Goal: Task Accomplishment & Management: Use online tool/utility

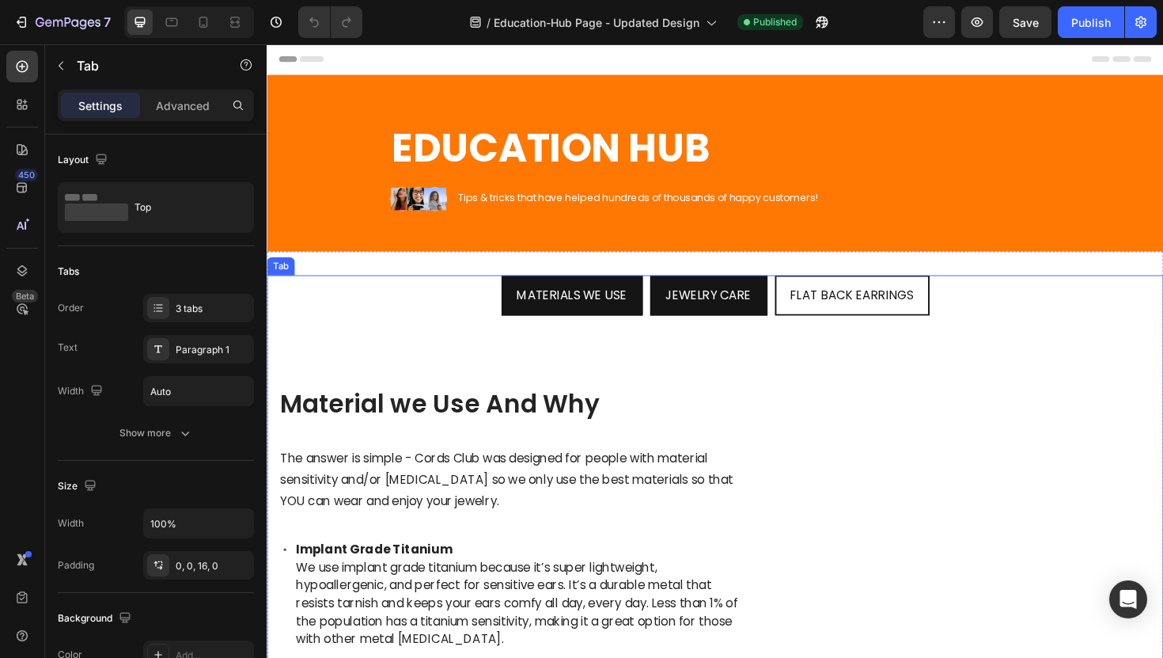
click at [678, 311] on li "JEWELRY CARE" at bounding box center [735, 311] width 124 height 44
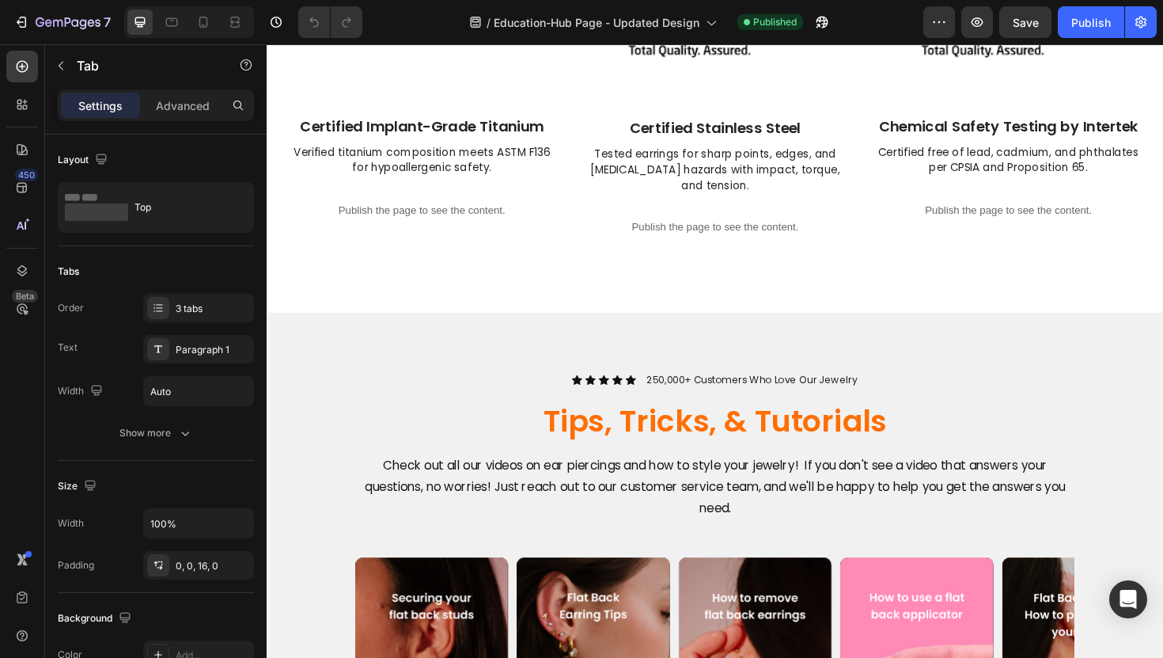
scroll to position [2145, 0]
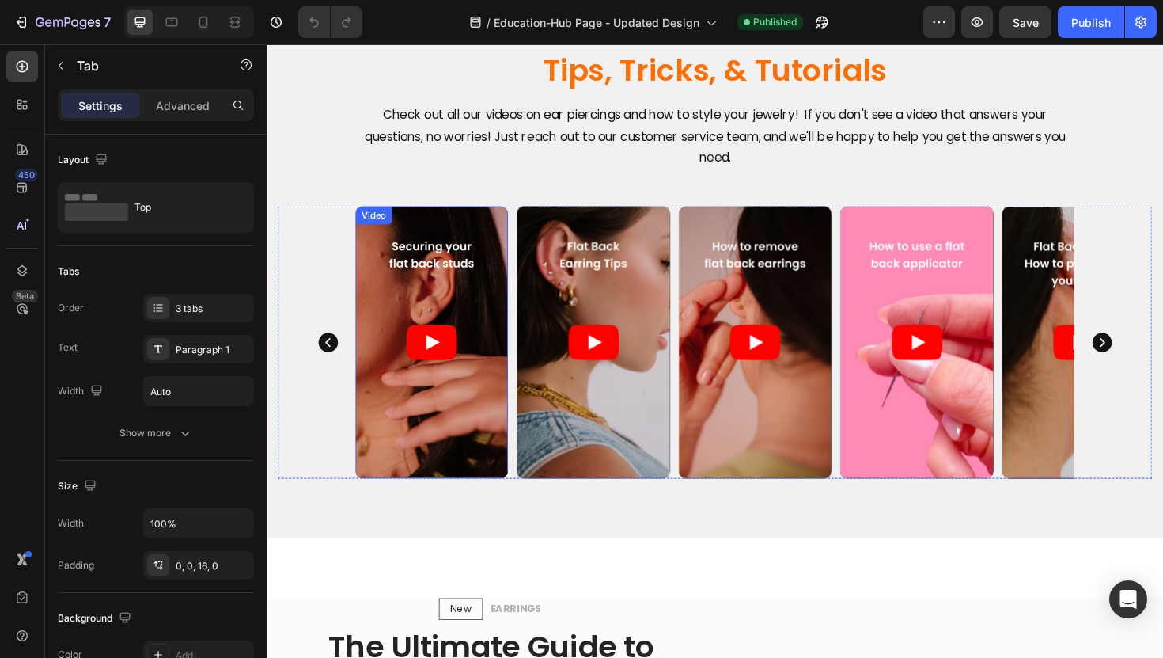
click at [470, 335] on article at bounding box center [441, 359] width 161 height 287
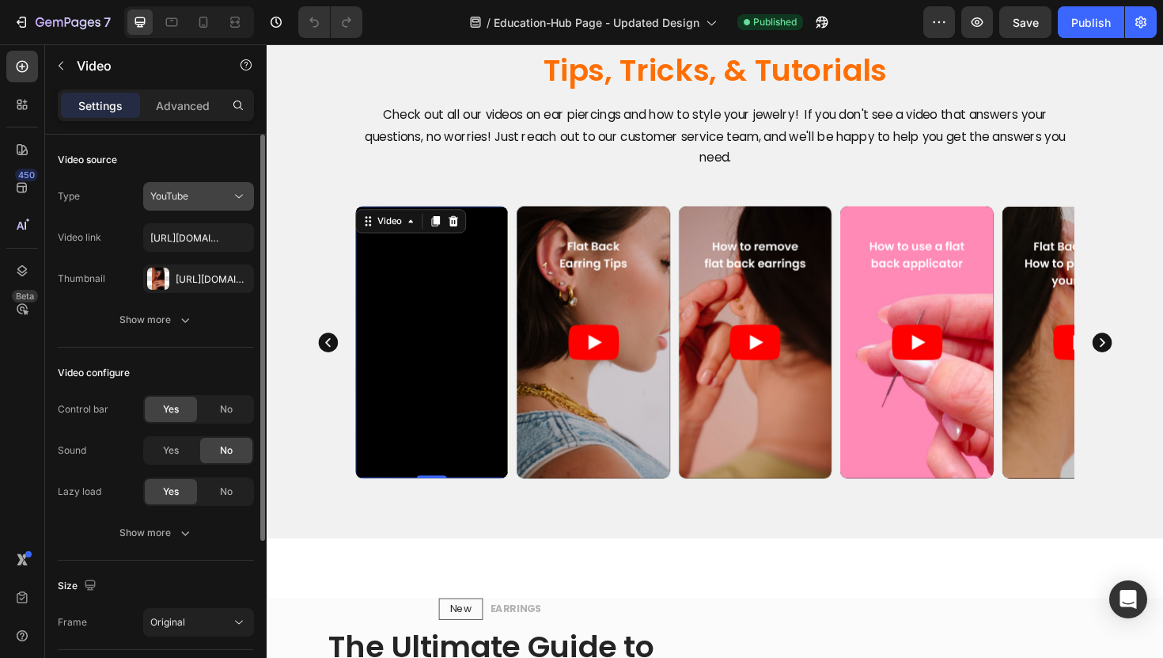
click at [189, 201] on div "YouTube" at bounding box center [190, 196] width 81 height 14
click at [78, 560] on div "Video source Type YouTube Video link [URL][DOMAIN_NAME] Thumbnail [URL][DOMAIN_…" at bounding box center [156, 604] width 196 height 89
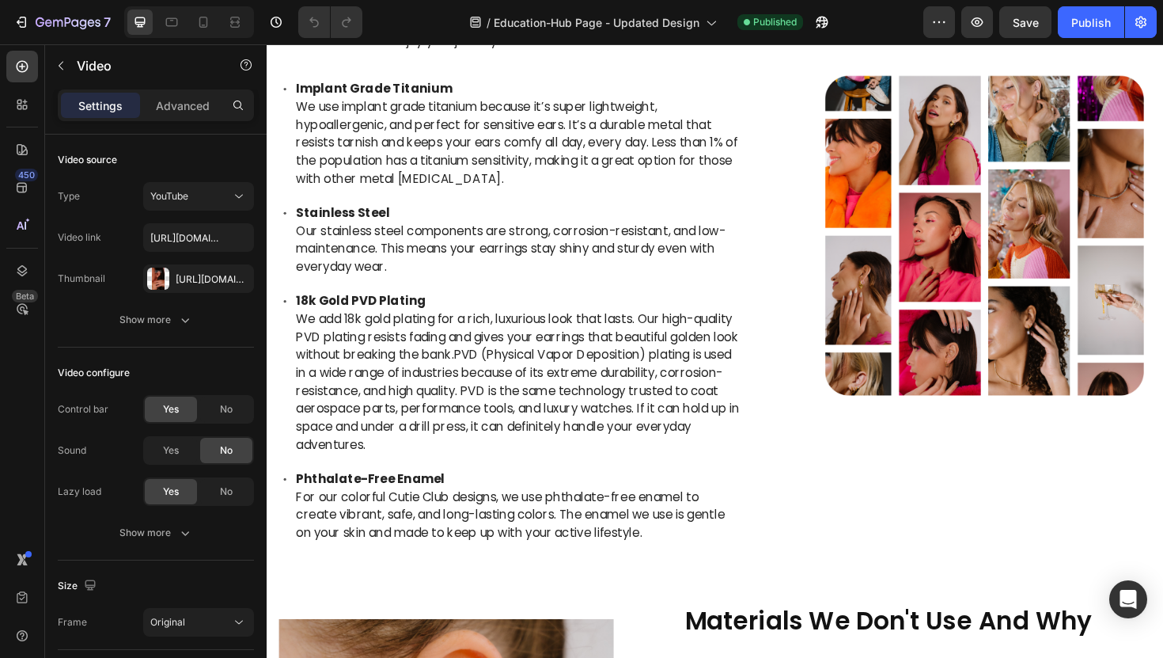
scroll to position [0, 0]
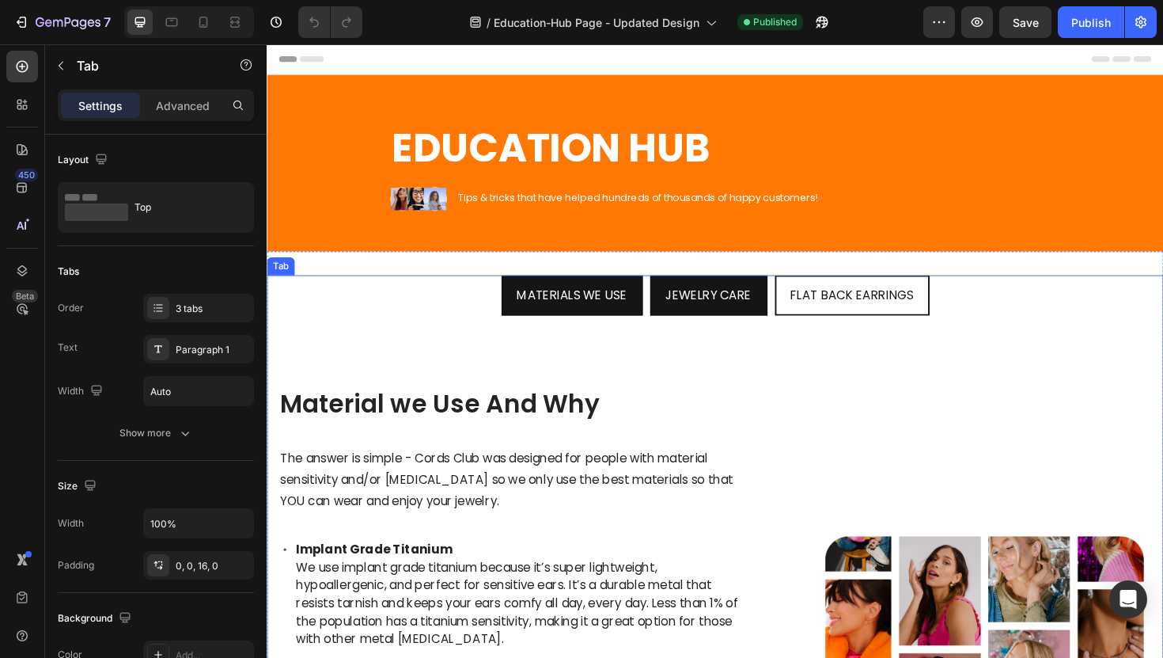
click at [692, 324] on li "JEWELRY CARE" at bounding box center [735, 311] width 124 height 44
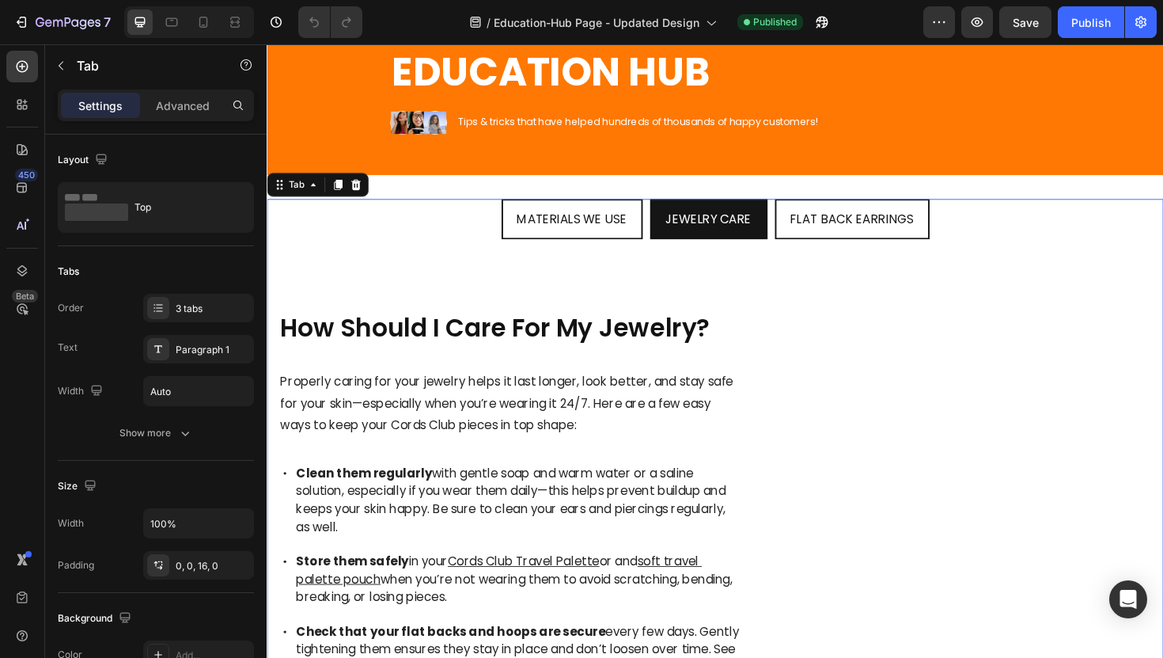
scroll to position [239, 0]
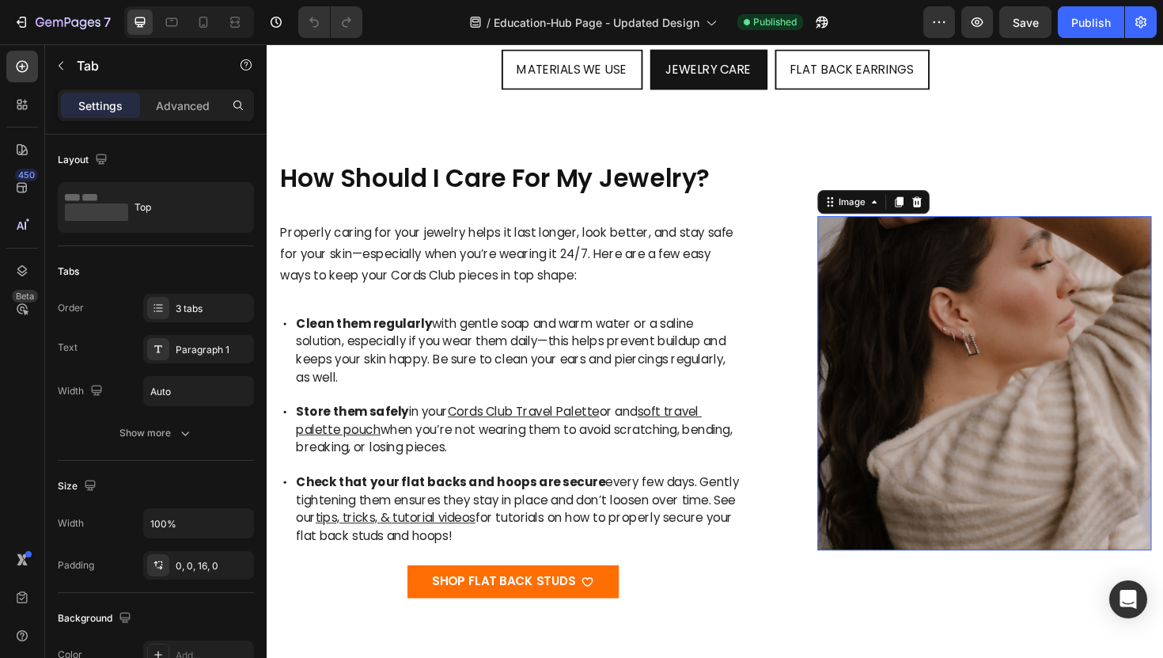
click at [938, 368] on img at bounding box center [1027, 403] width 355 height 355
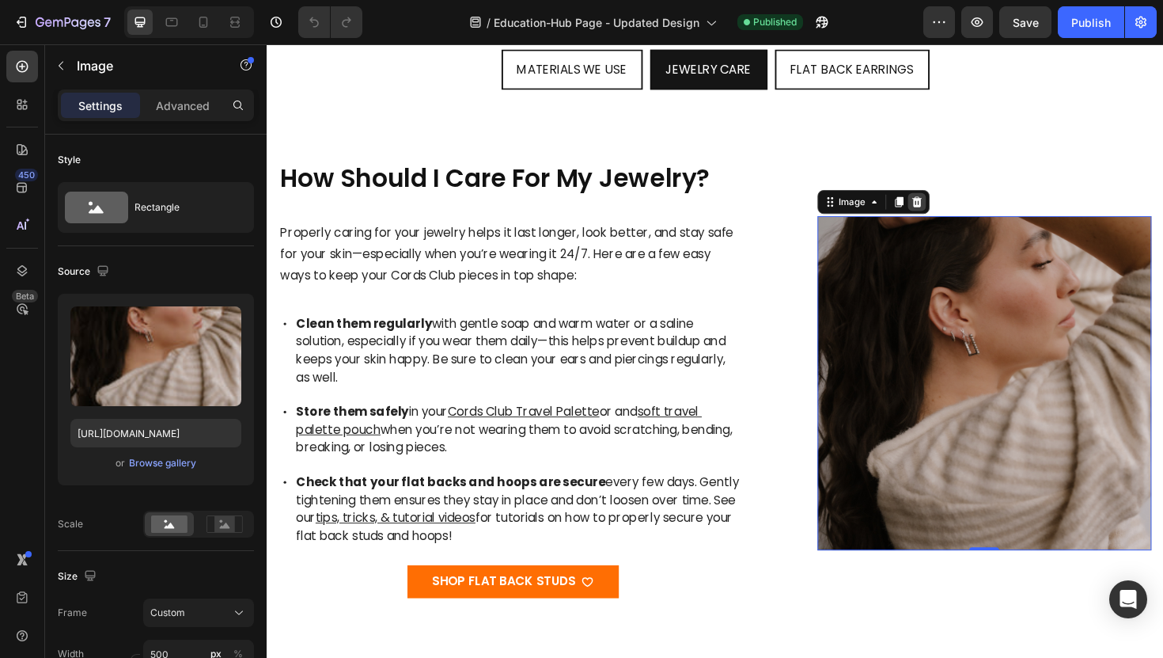
click at [954, 206] on icon at bounding box center [955, 211] width 10 height 11
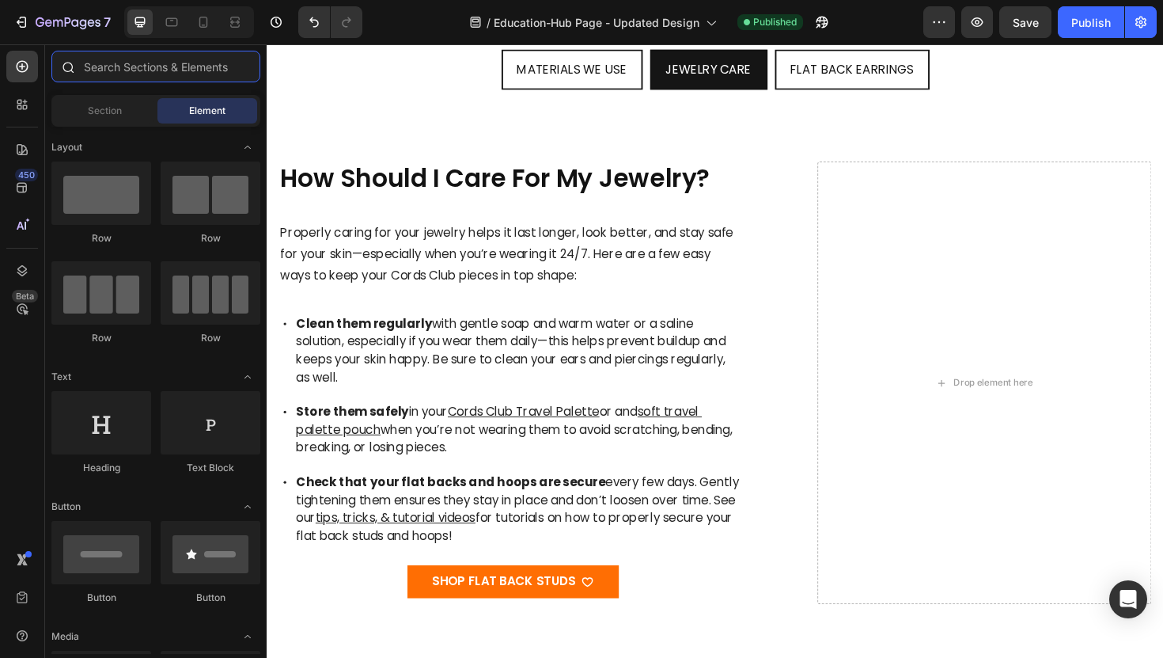
click at [125, 63] on input "text" at bounding box center [155, 67] width 209 height 32
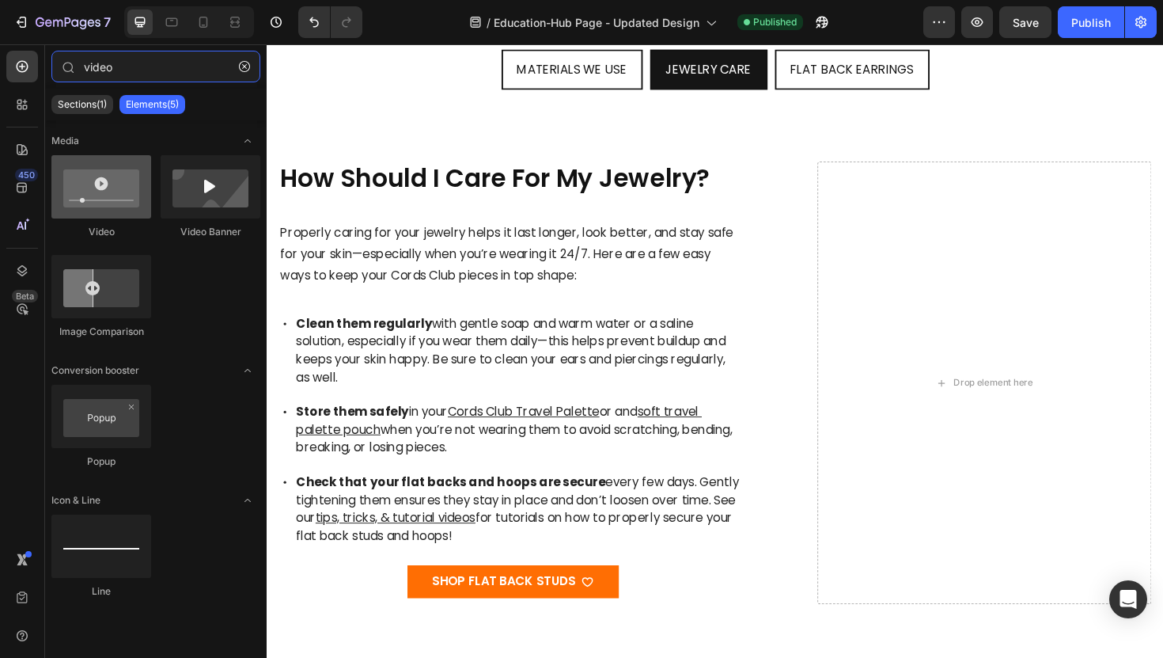
type input "video"
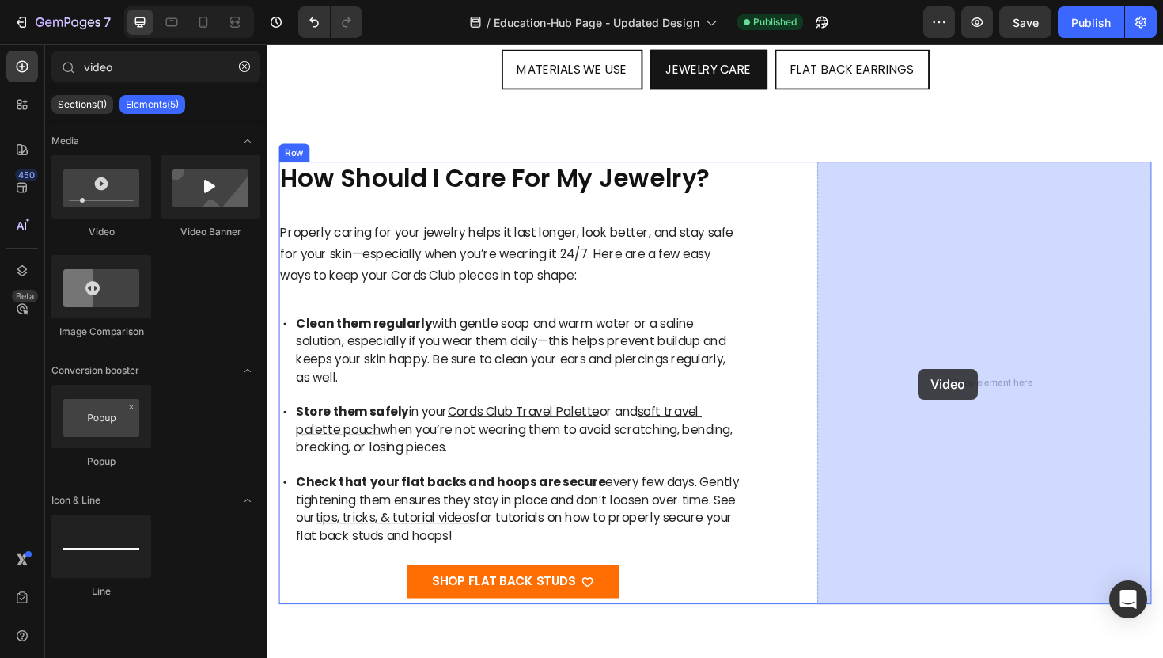
drag, startPoint x: 360, startPoint y: 241, endPoint x: 957, endPoint y: 388, distance: 614.4
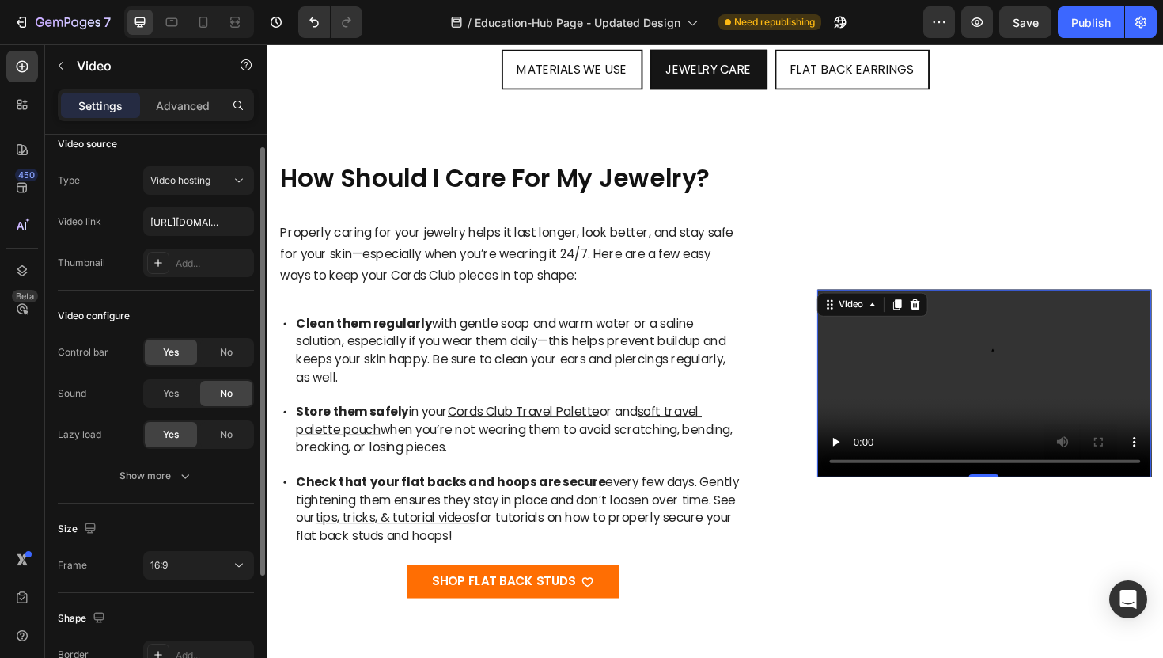
scroll to position [18, 0]
click at [179, 571] on button "16:9" at bounding box center [198, 562] width 111 height 28
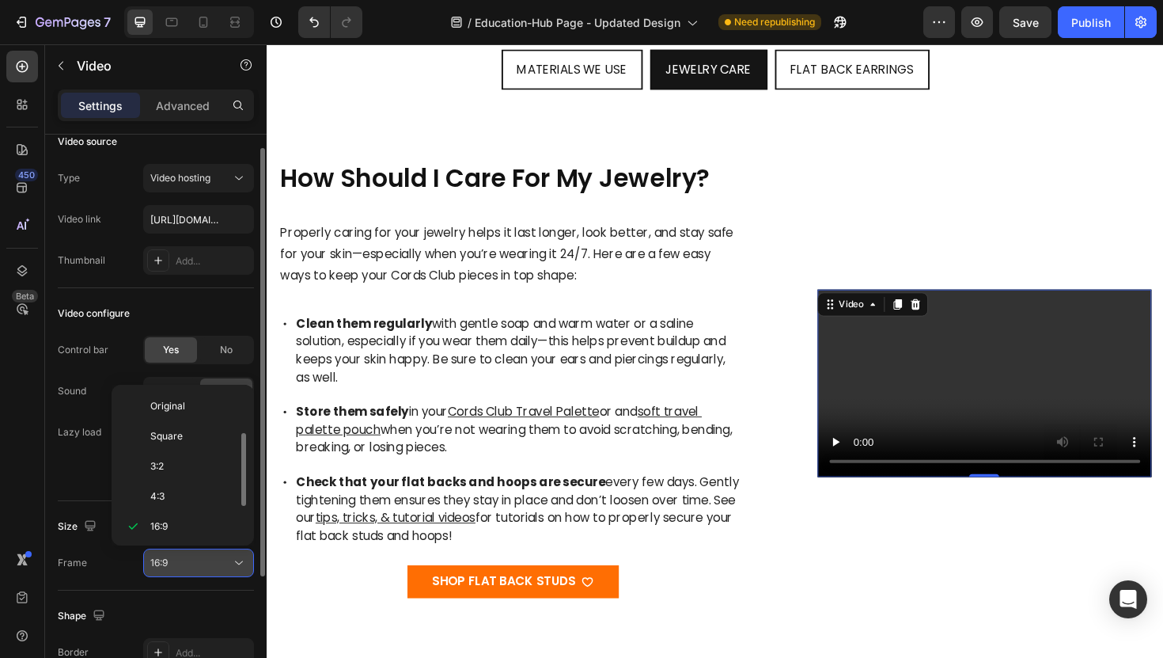
scroll to position [28, 0]
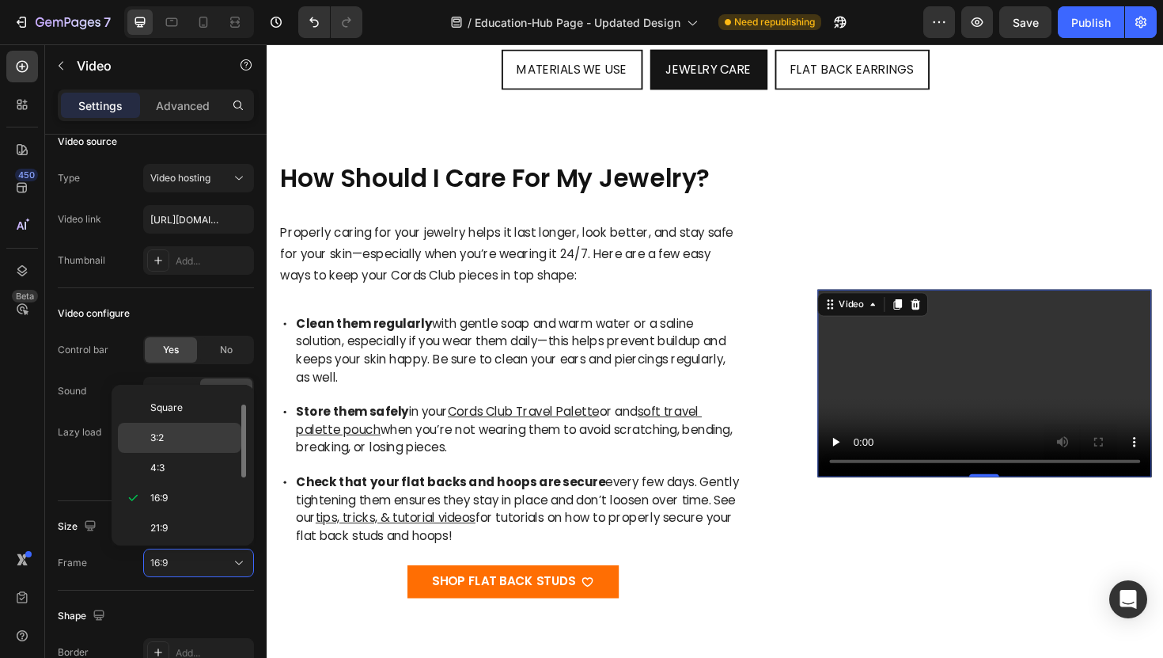
click at [151, 440] on span "3:2" at bounding box center [156, 437] width 13 height 14
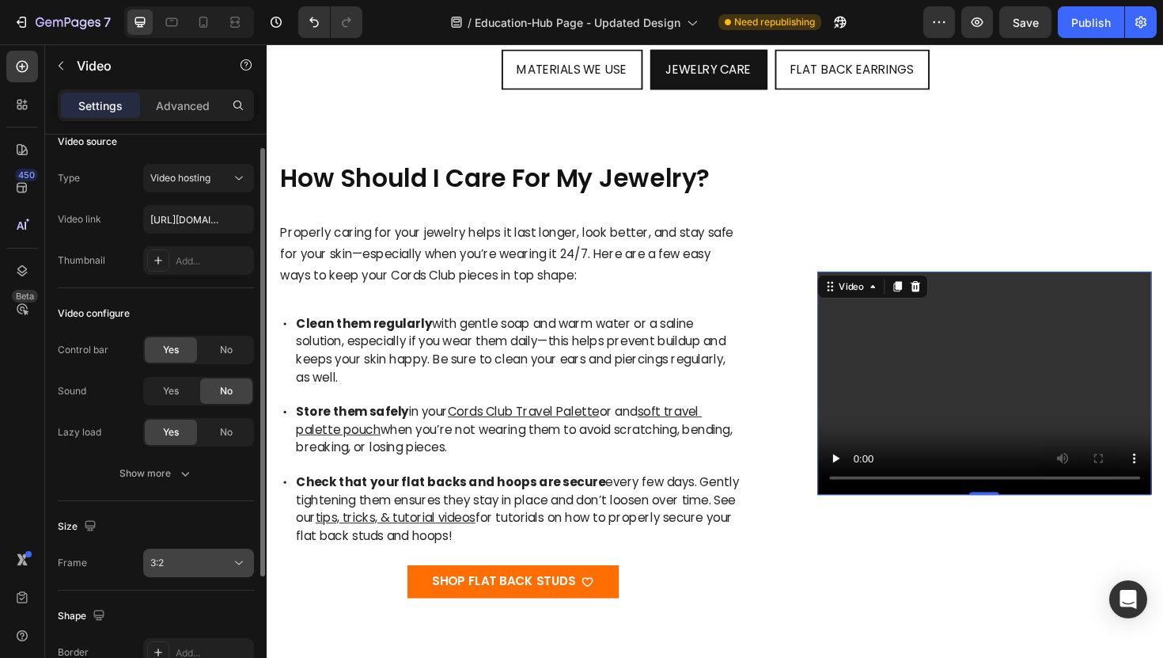
click at [184, 565] on div "3:2" at bounding box center [190, 563] width 81 height 14
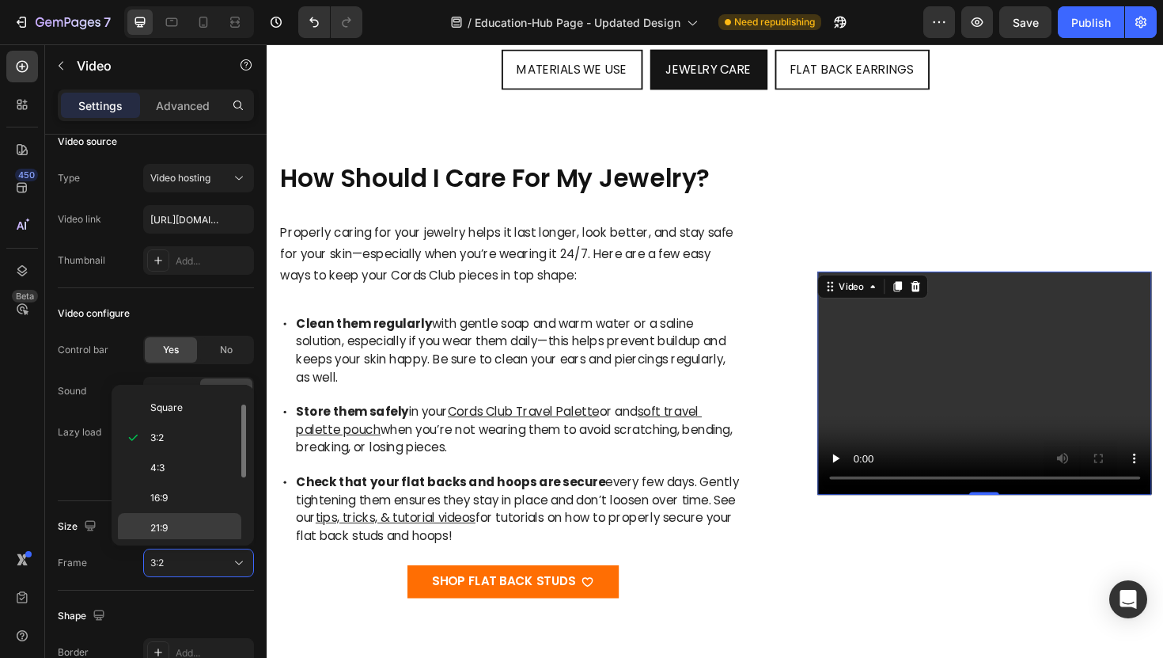
click at [177, 524] on p "21:9" at bounding box center [192, 528] width 84 height 14
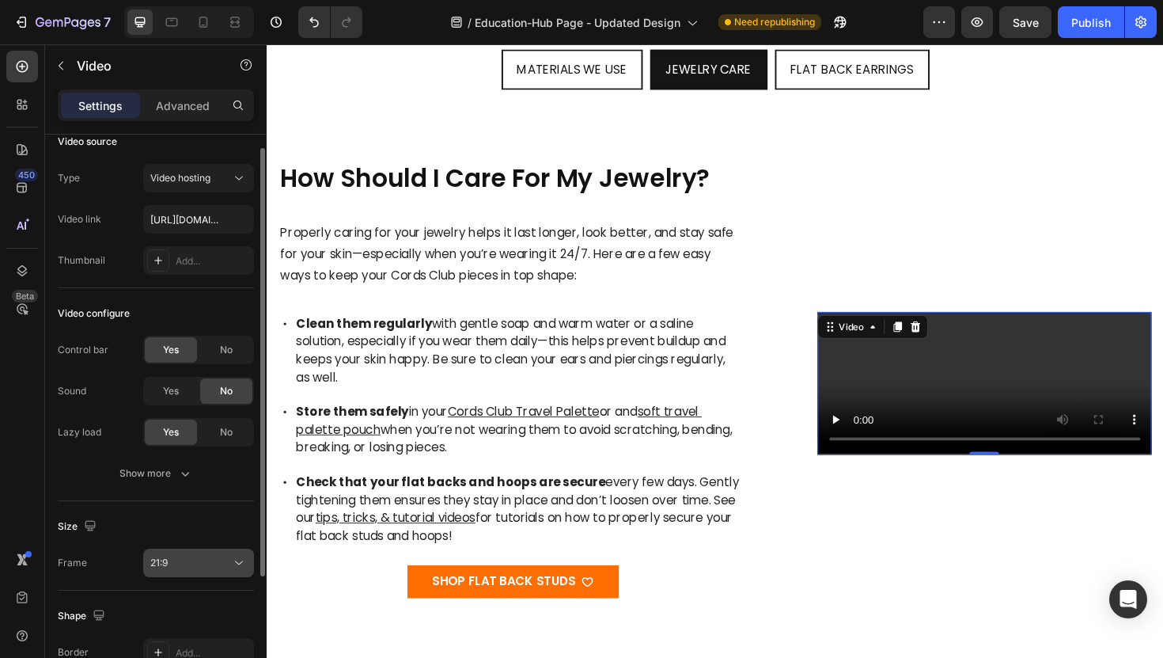
click at [179, 565] on div "21:9" at bounding box center [190, 563] width 81 height 14
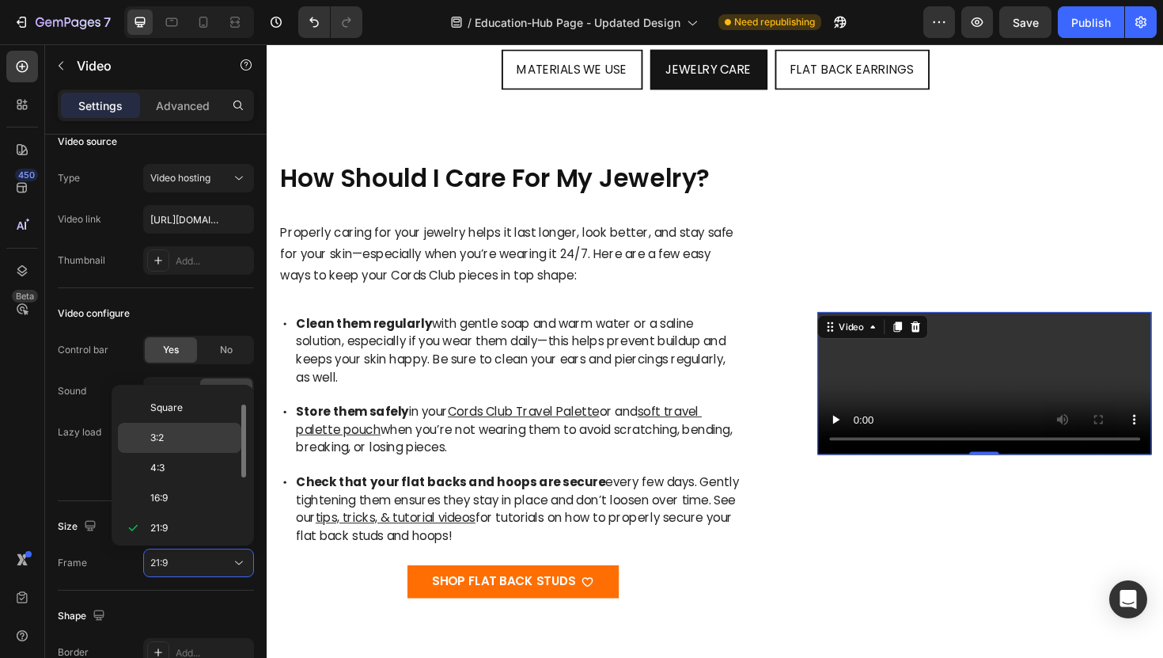
click at [169, 443] on p "3:2" at bounding box center [192, 437] width 84 height 14
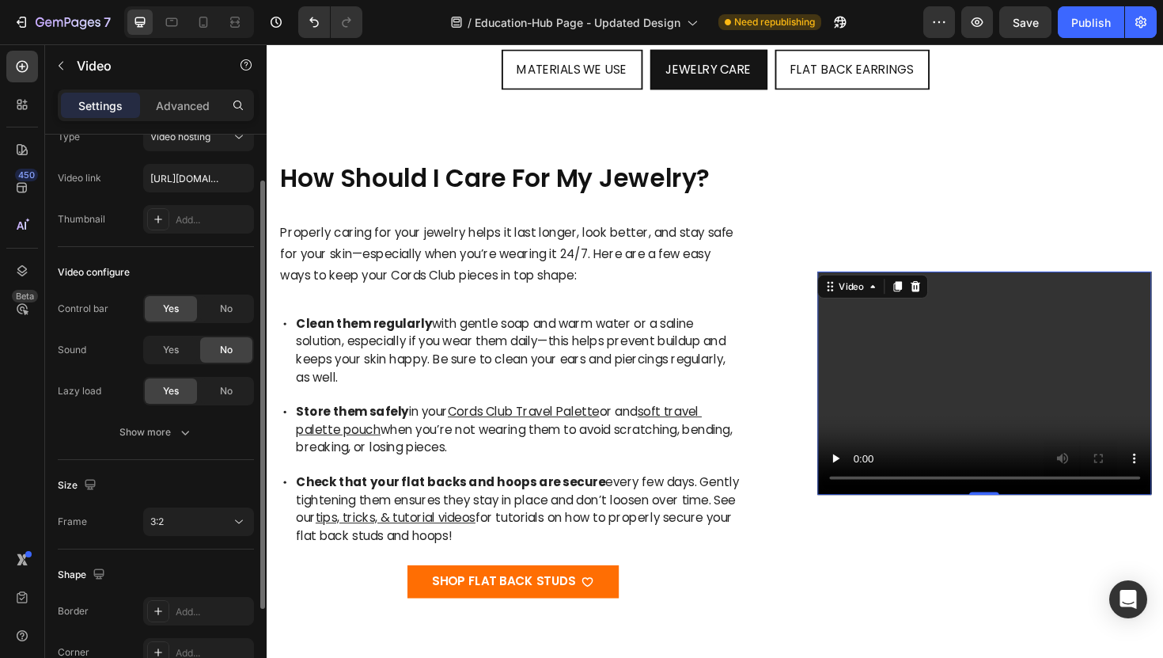
scroll to position [60, 0]
click at [194, 521] on div "3:2" at bounding box center [190, 521] width 81 height 14
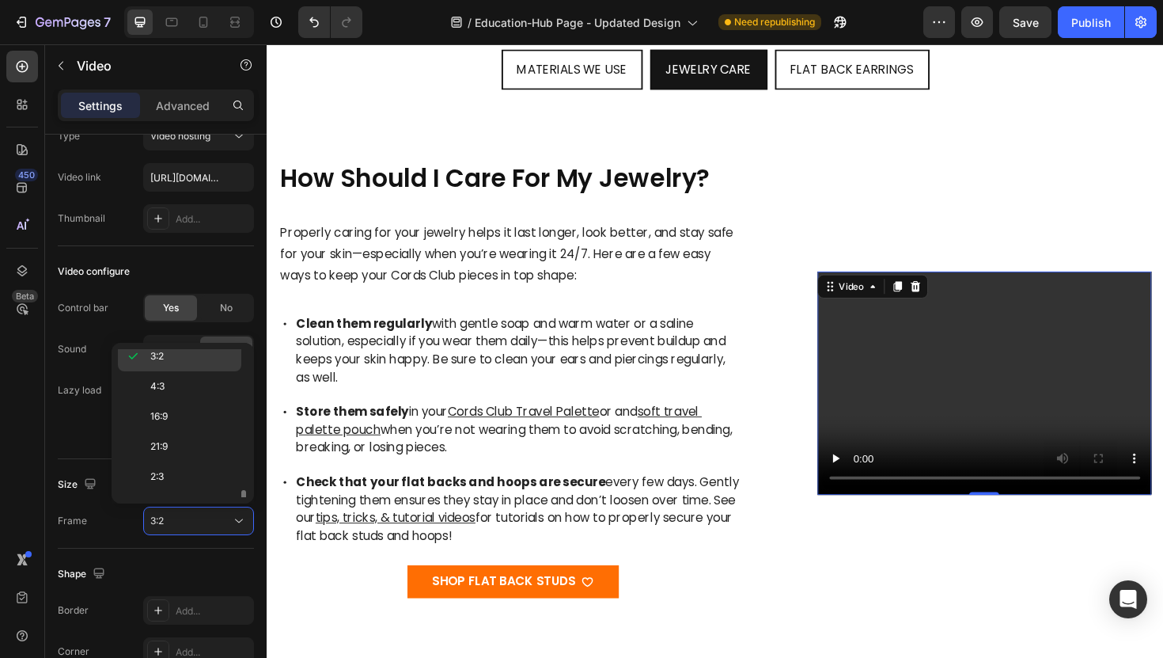
scroll to position [153, 0]
click at [185, 451] on p "9:16" at bounding box center [192, 452] width 84 height 14
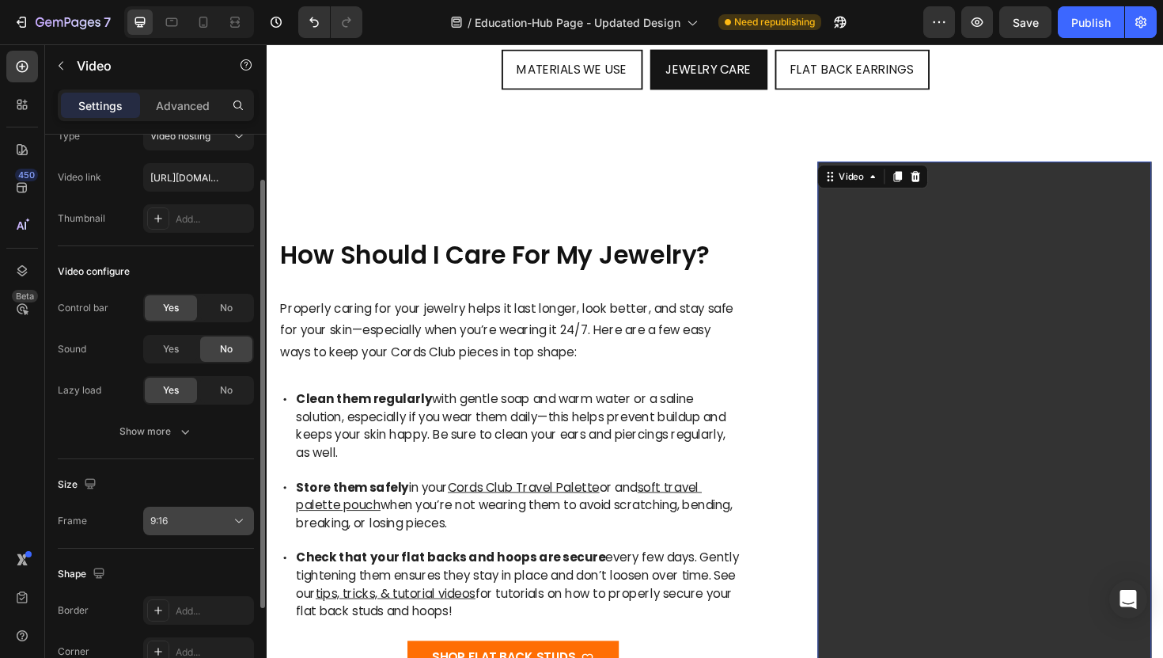
click at [219, 514] on div "9:16" at bounding box center [190, 521] width 81 height 14
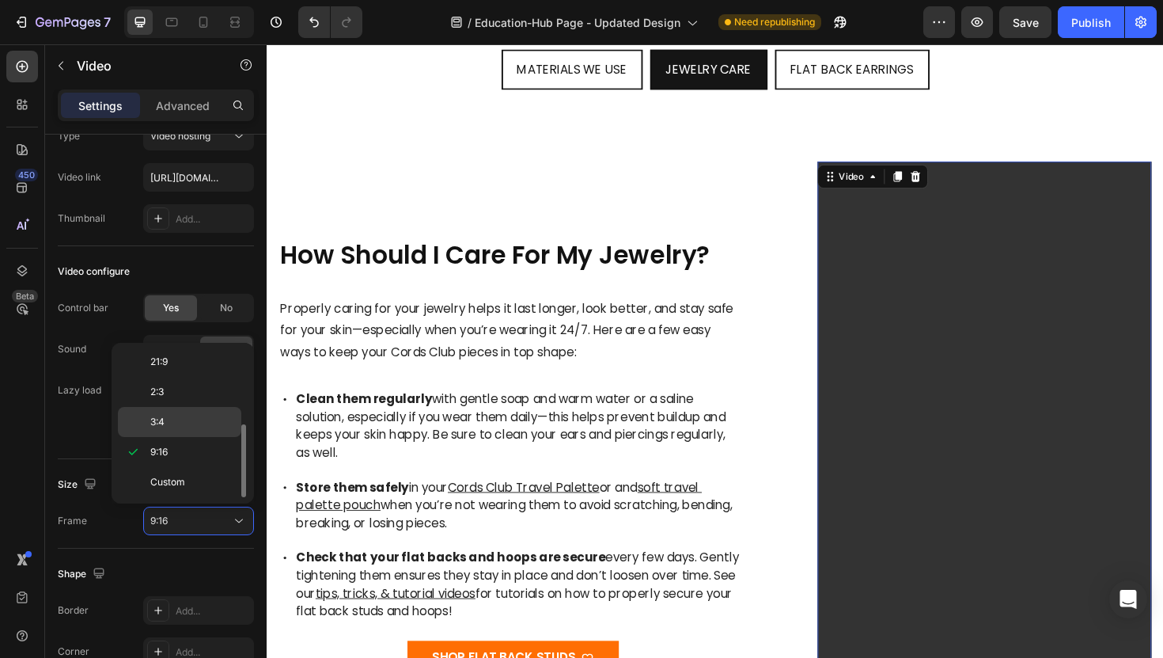
click at [187, 423] on p "3:4" at bounding box center [192, 422] width 84 height 14
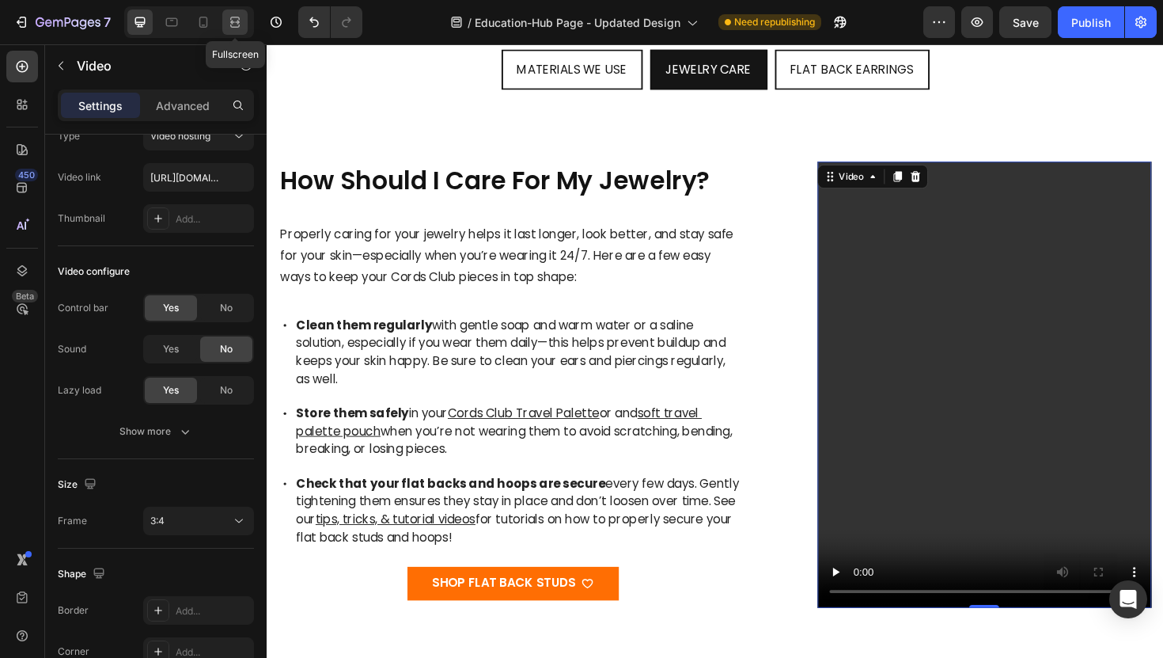
click at [238, 25] on icon at bounding box center [235, 22] width 16 height 16
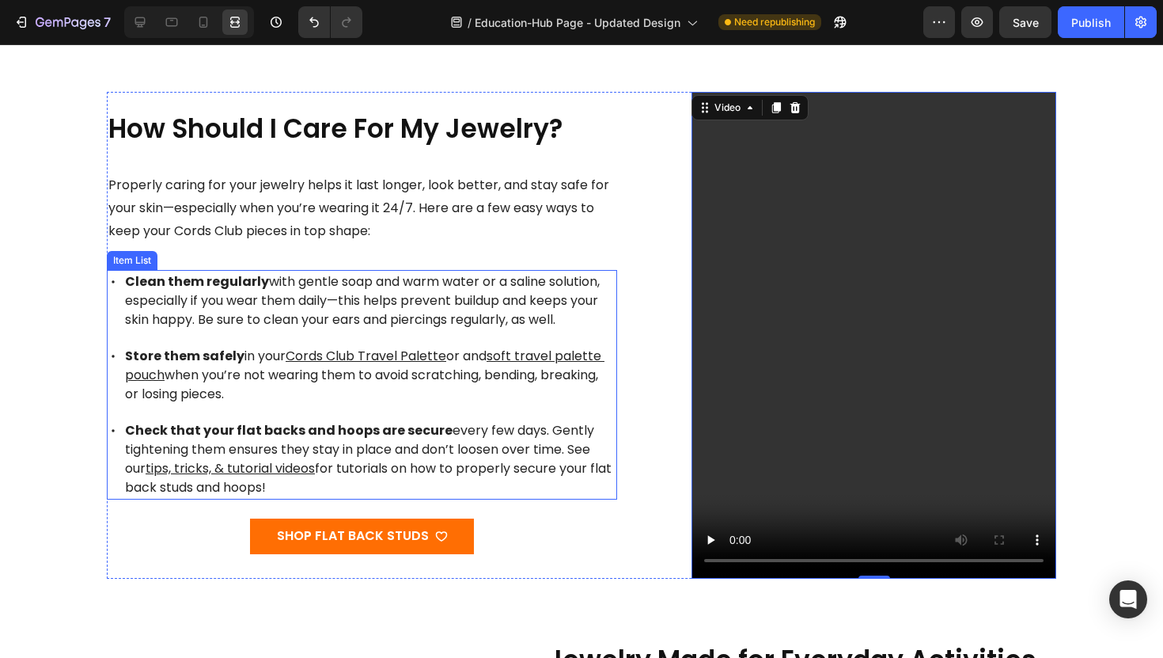
scroll to position [317, 0]
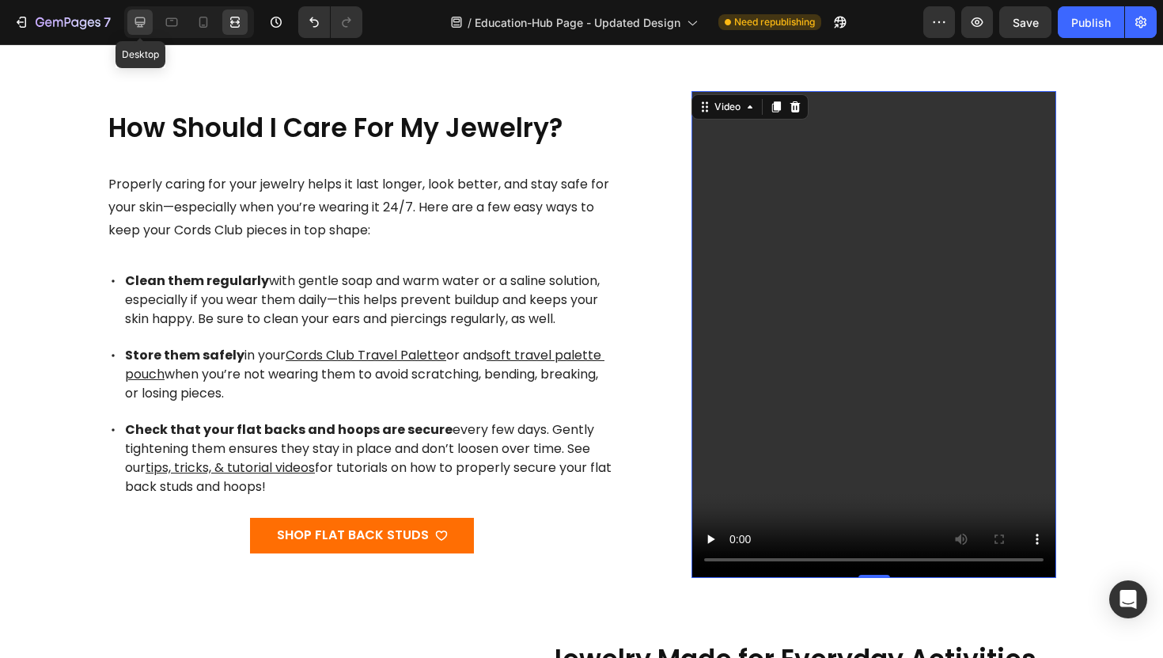
click at [142, 23] on icon at bounding box center [140, 22] width 16 height 16
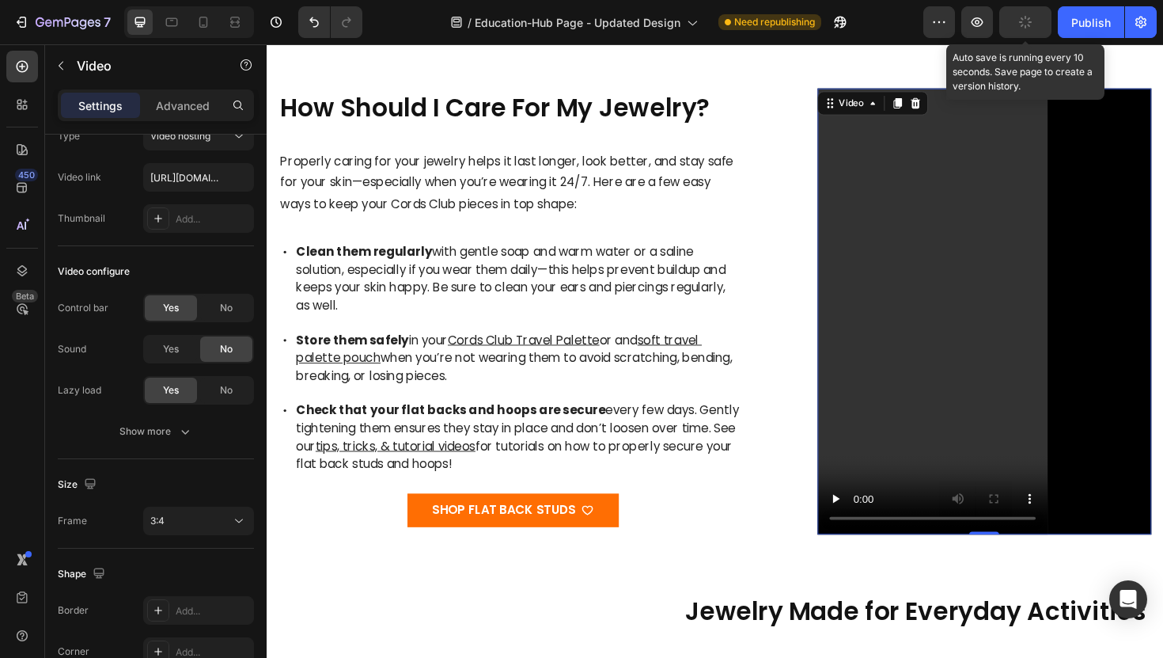
click at [1011, 19] on button "button" at bounding box center [1025, 22] width 52 height 32
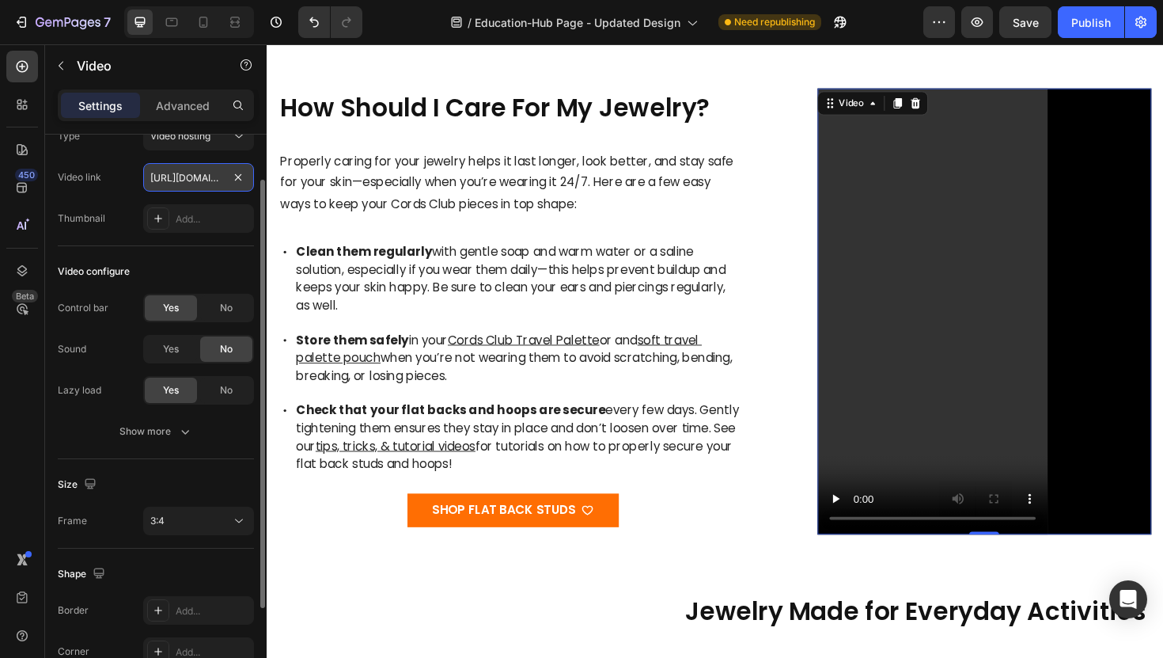
click at [194, 173] on input "[URL][DOMAIN_NAME]" at bounding box center [198, 177] width 111 height 28
paste input "1ab9afce46ba469393e0b75b2aa991ac"
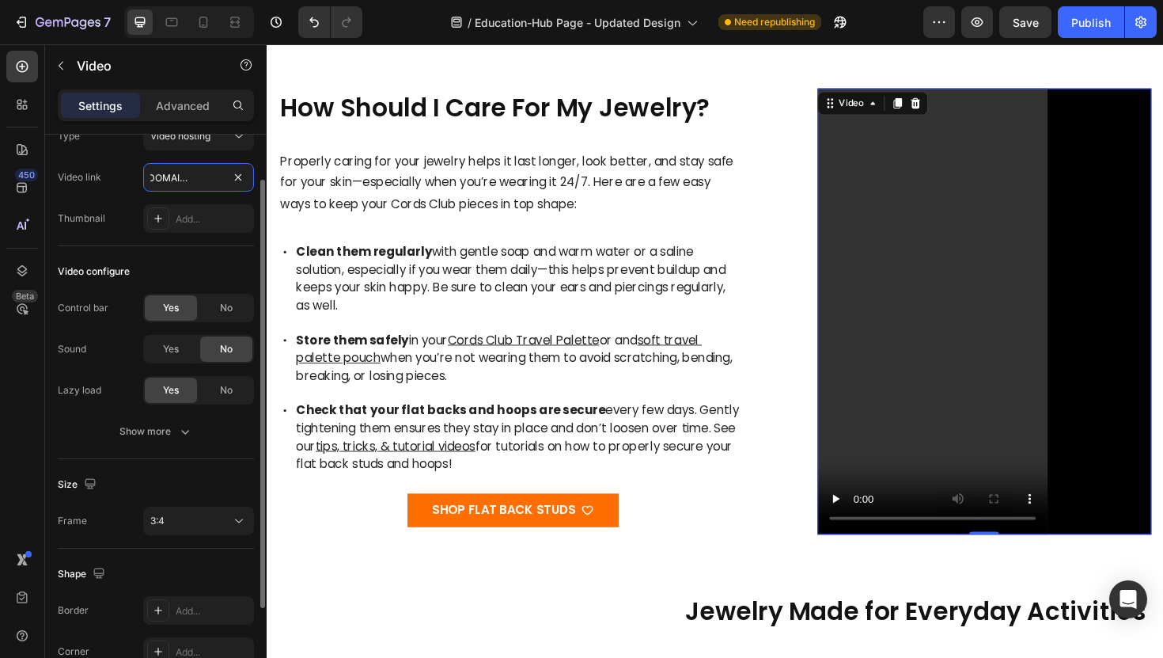
type input "[URL][DOMAIN_NAME]"
click at [132, 206] on div "Thumbnail Add..." at bounding box center [156, 218] width 196 height 28
click at [235, 23] on icon at bounding box center [235, 22] width 16 height 16
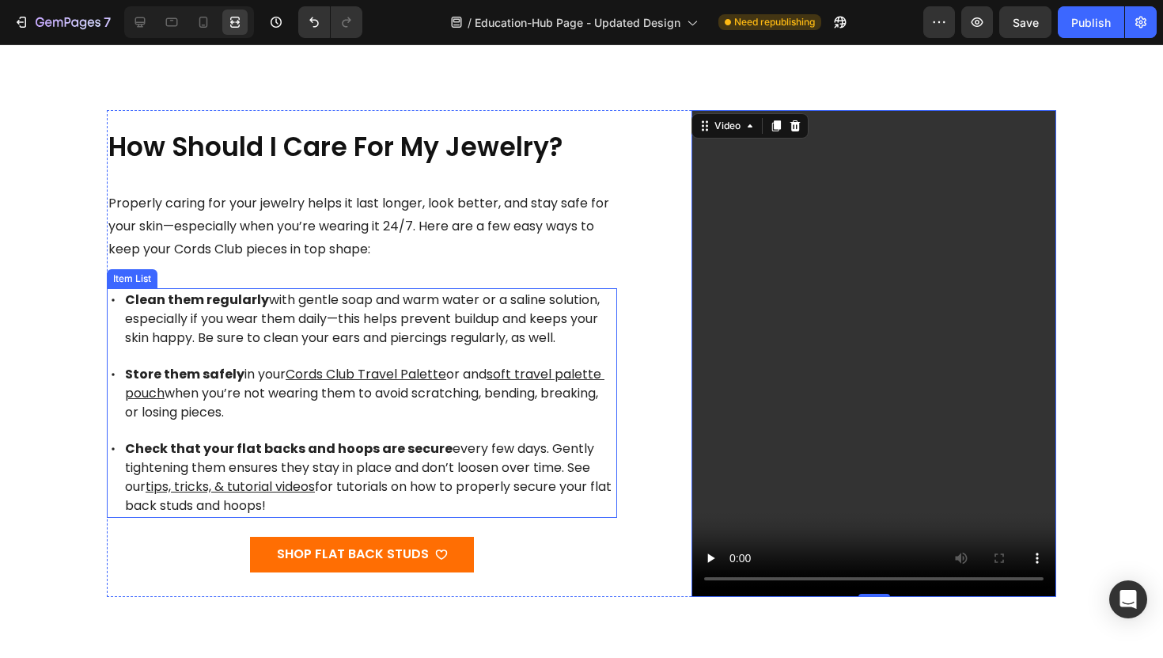
scroll to position [300, 0]
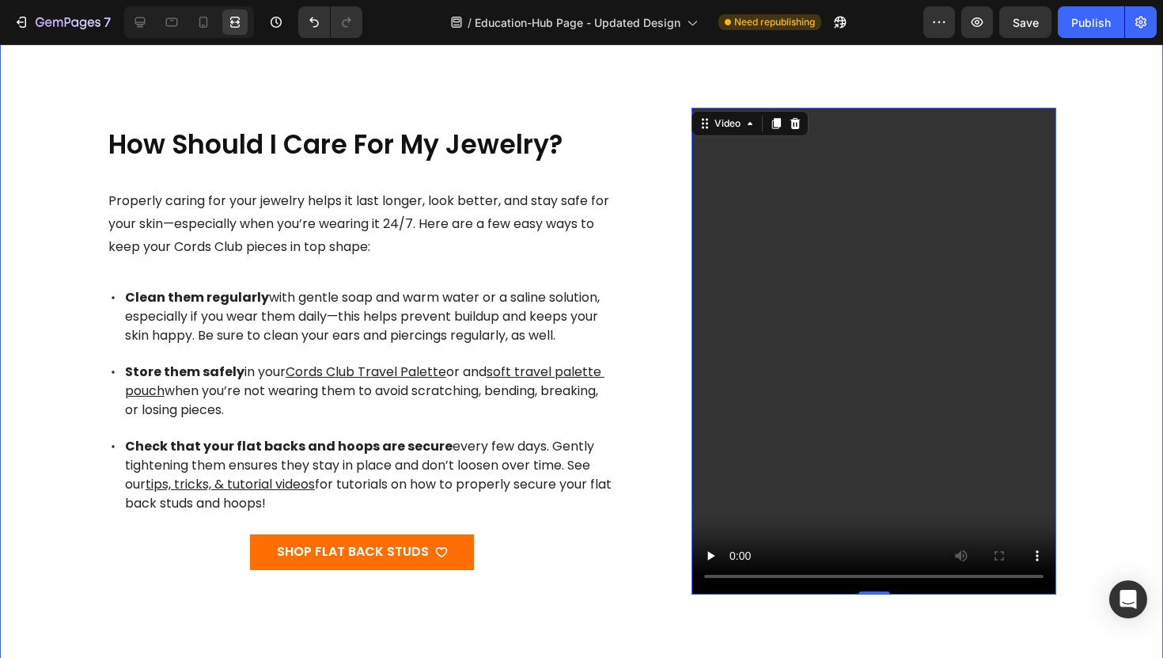
click at [1116, 191] on div "How Should I Care For My Jewelry? Heading Properly caring for your jewelry help…" at bounding box center [582, 620] width 1138 height 1025
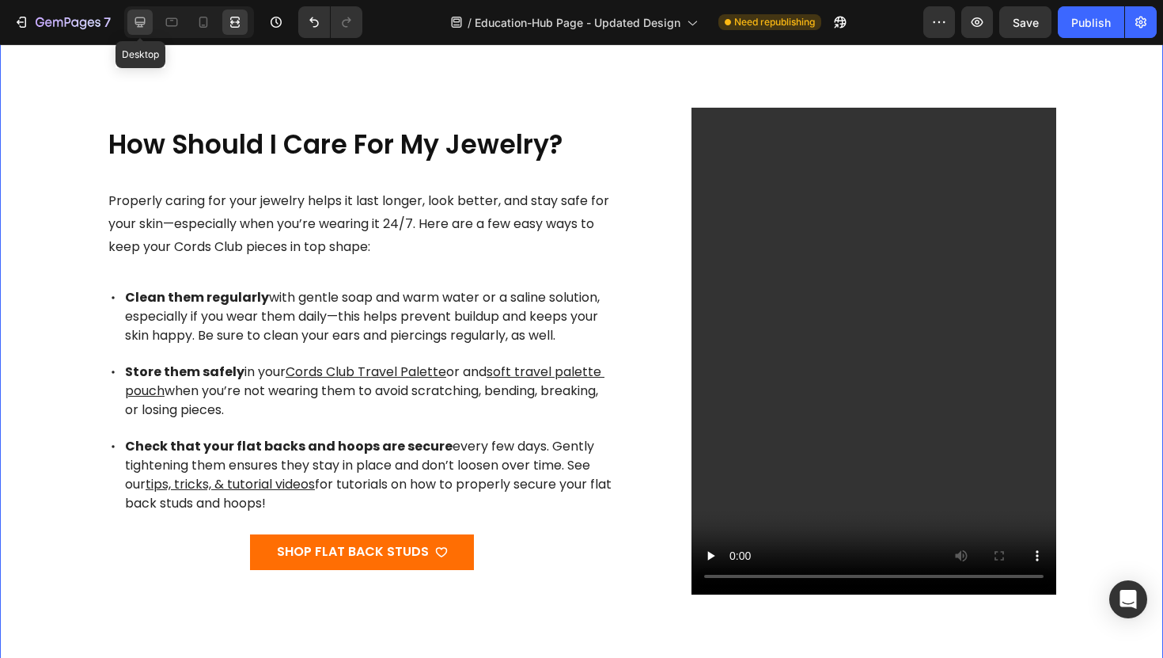
click at [140, 17] on icon at bounding box center [140, 22] width 10 height 10
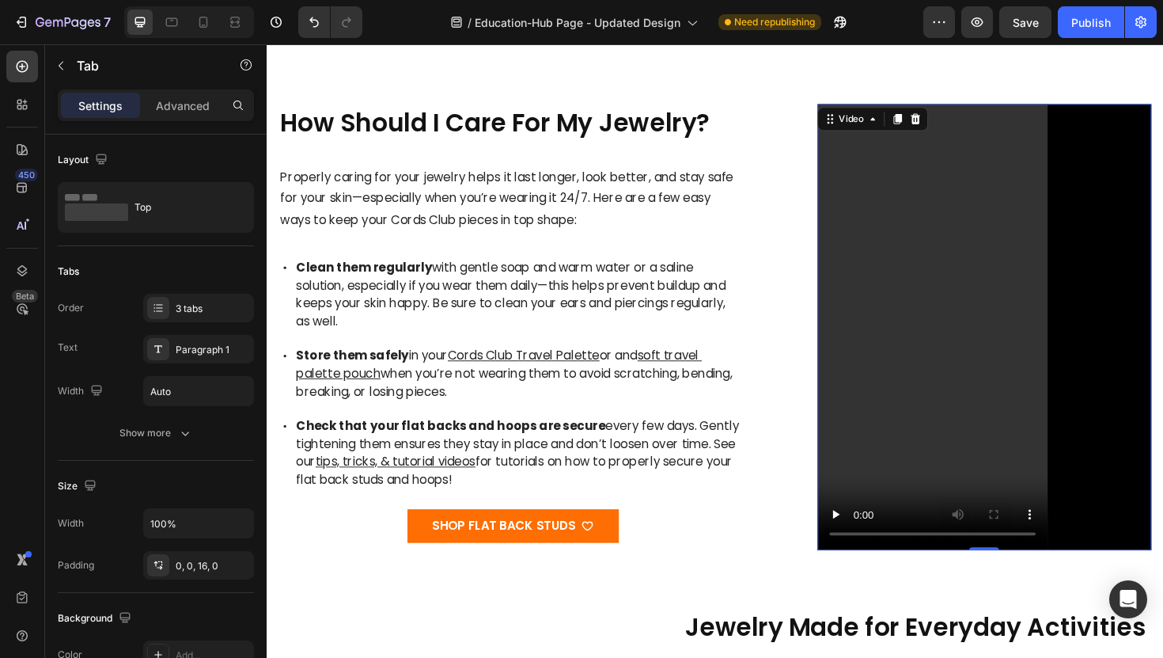
click at [864, 277] on video at bounding box center [1027, 344] width 355 height 472
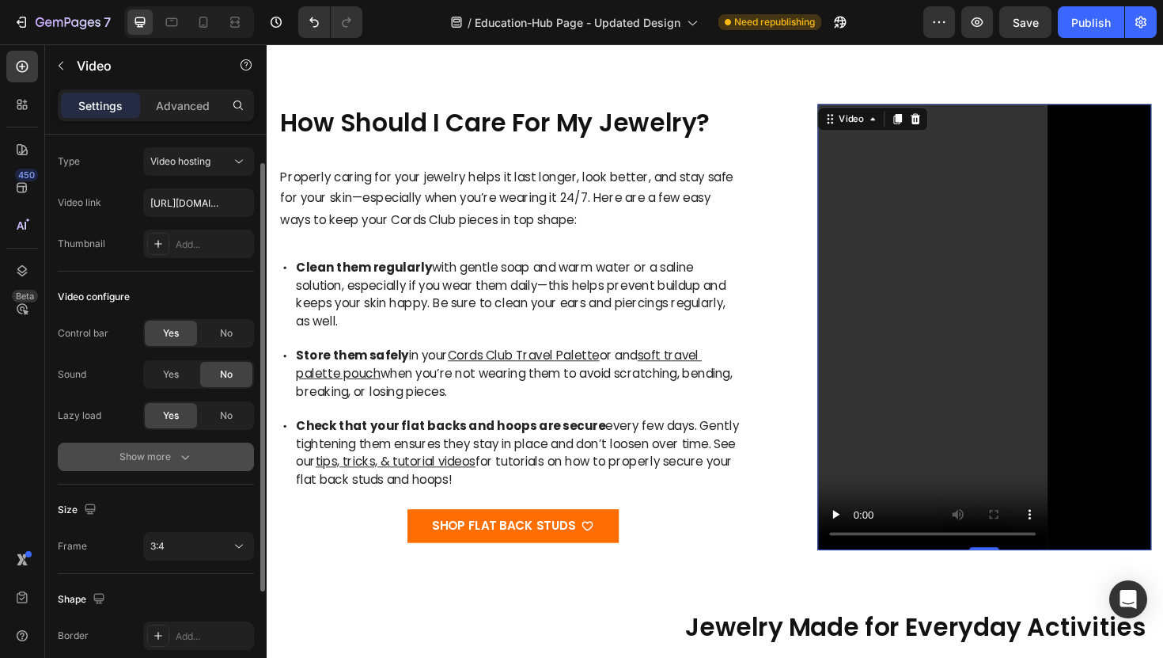
scroll to position [38, 0]
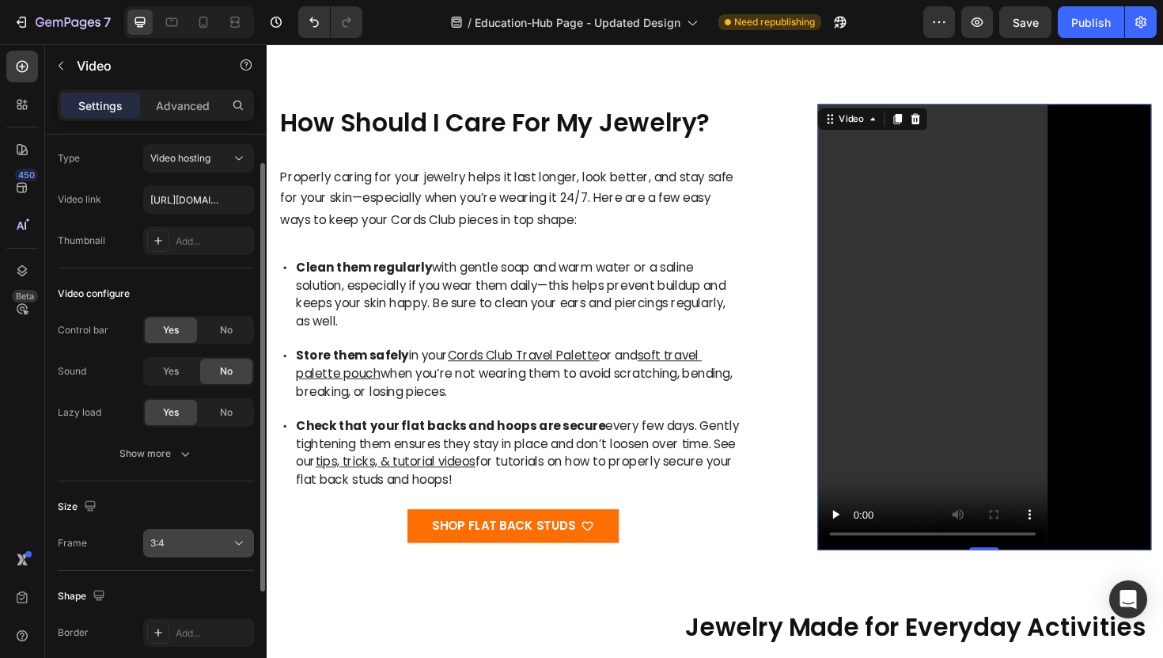
click at [161, 535] on div "3:4" at bounding box center [198, 543] width 97 height 16
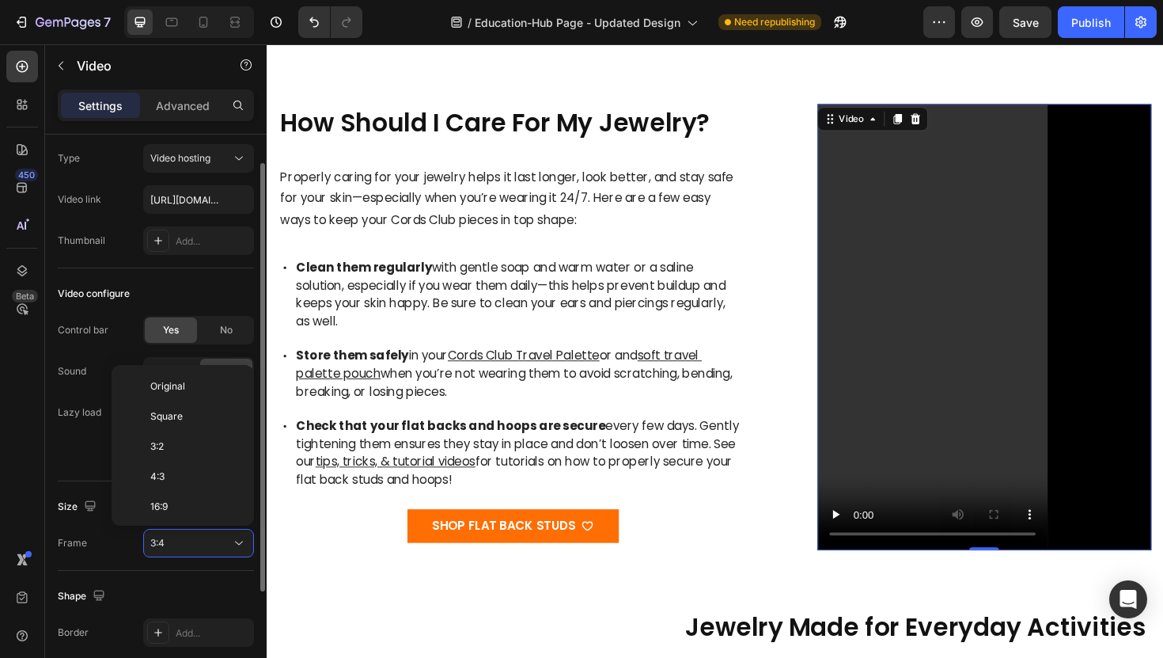
scroll to position [114, 0]
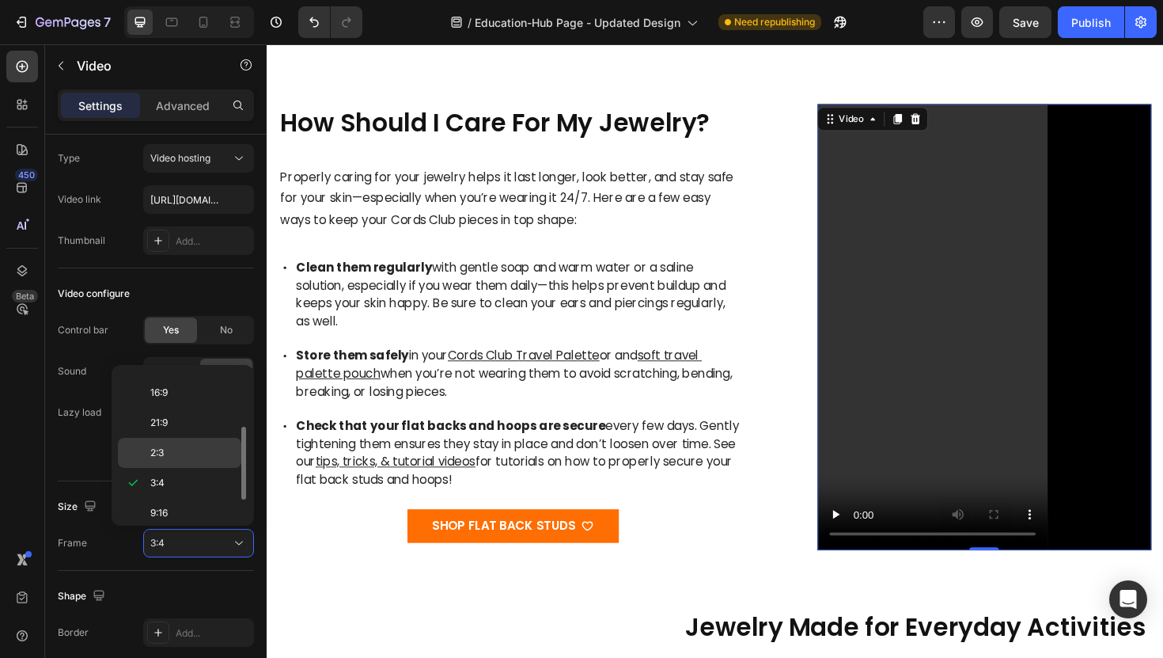
click at [174, 458] on p "2:3" at bounding box center [192, 453] width 84 height 14
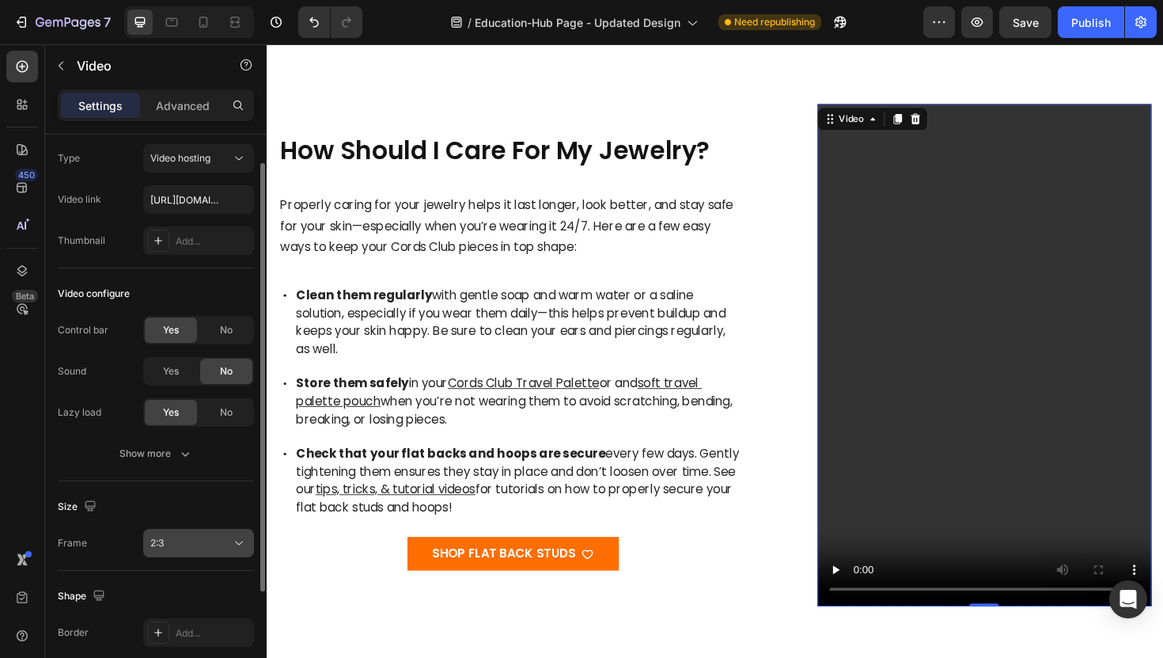
click at [181, 543] on div "2:3" at bounding box center [190, 543] width 81 height 14
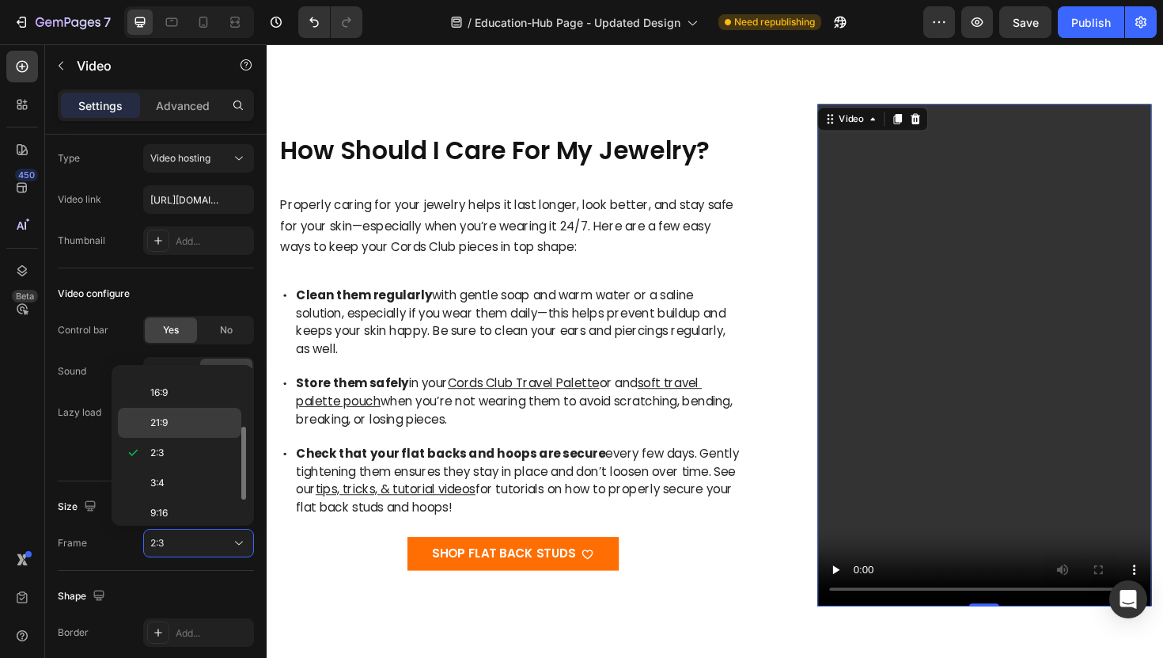
click at [167, 430] on div "21:9" at bounding box center [179, 423] width 123 height 30
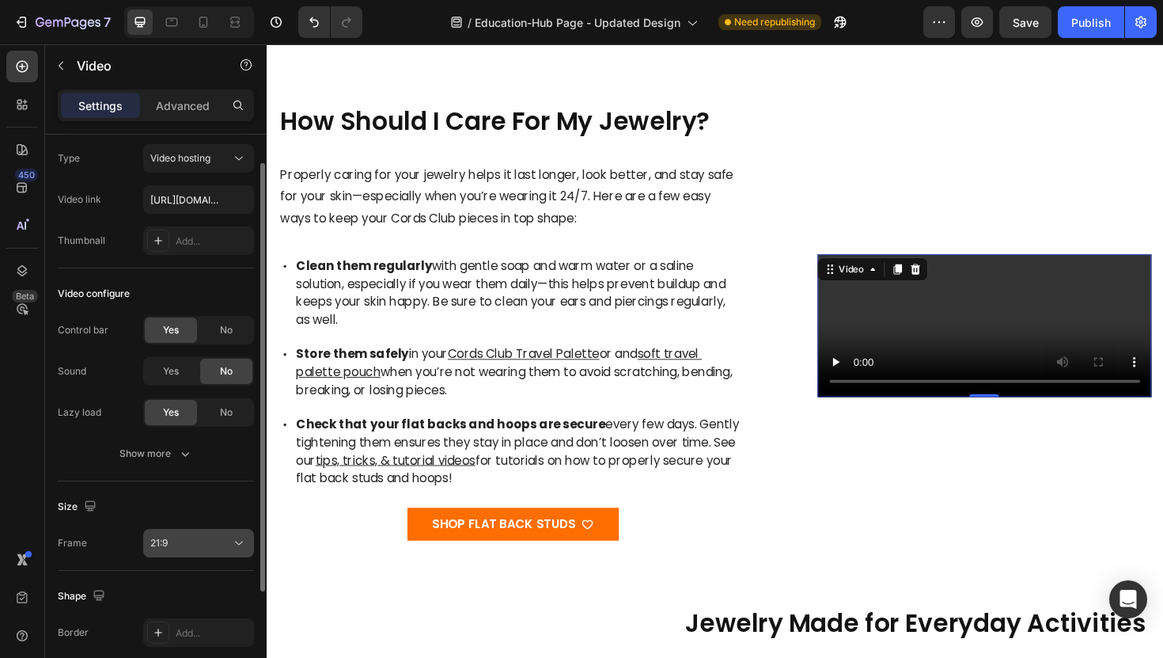
click at [176, 549] on div "21:9" at bounding box center [190, 543] width 81 height 14
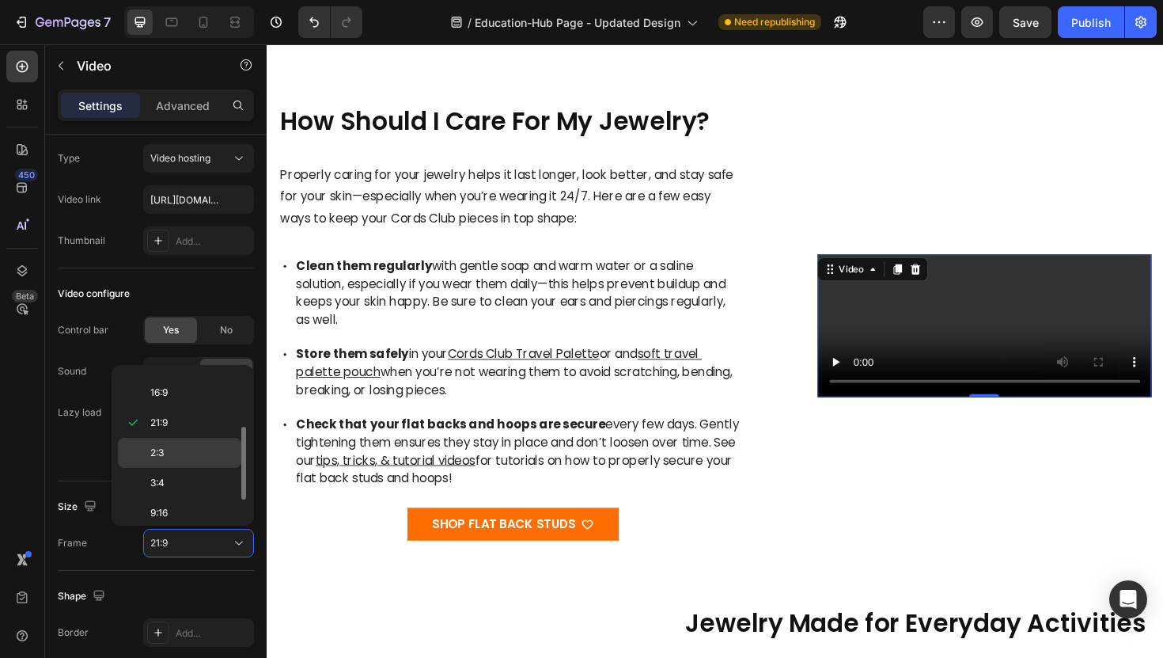
click at [178, 457] on p "2:3" at bounding box center [192, 453] width 84 height 14
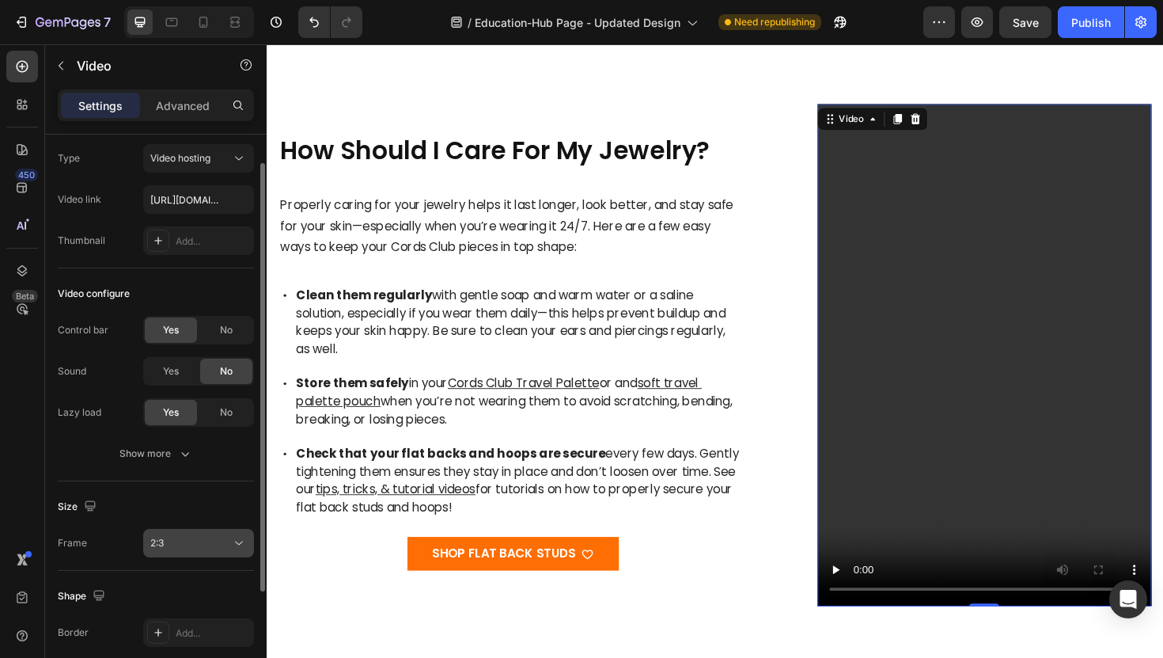
click at [176, 535] on div "2:3" at bounding box center [198, 543] width 97 height 16
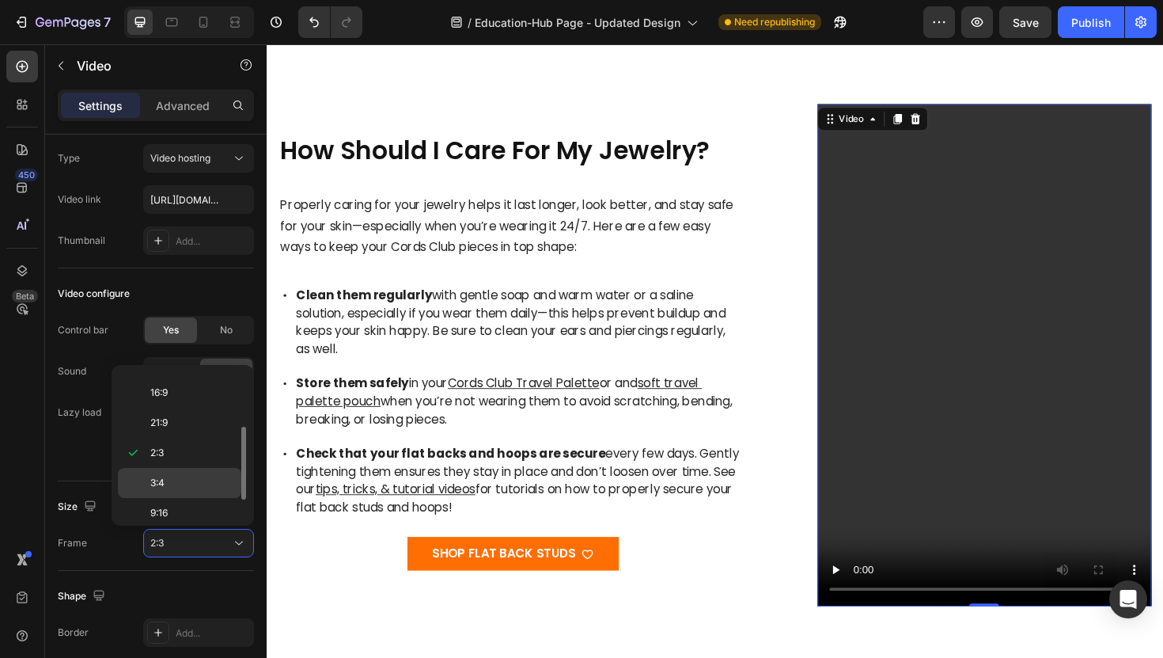
click at [170, 498] on div "3:4" at bounding box center [179, 513] width 123 height 30
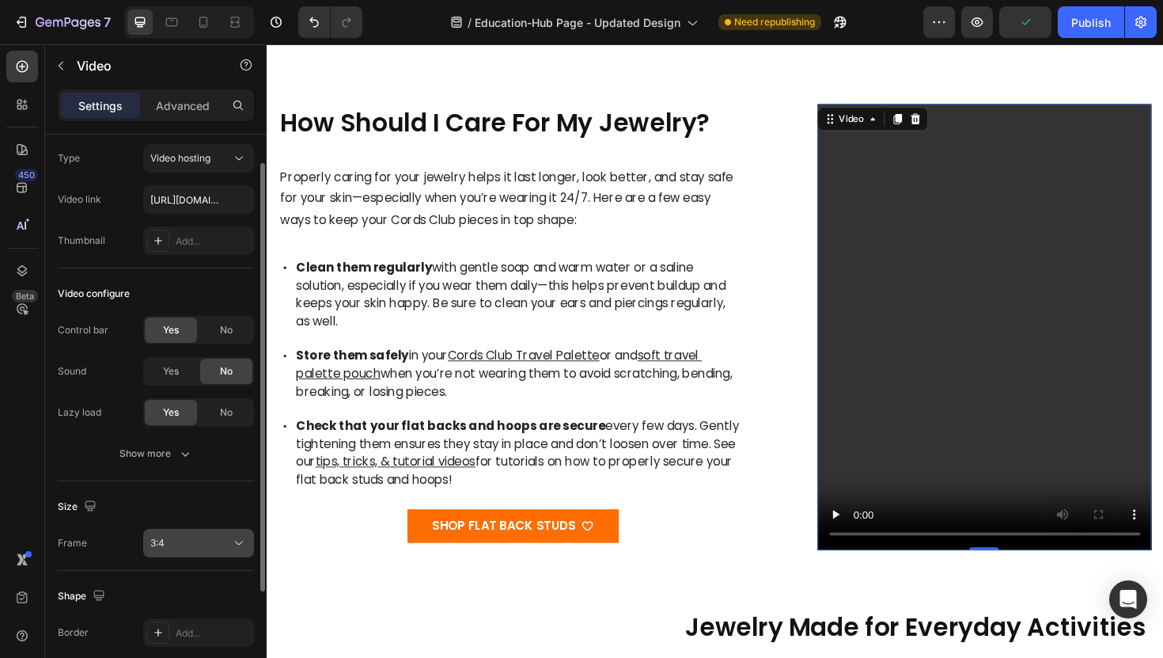
click at [173, 541] on div "3:4" at bounding box center [190, 543] width 81 height 14
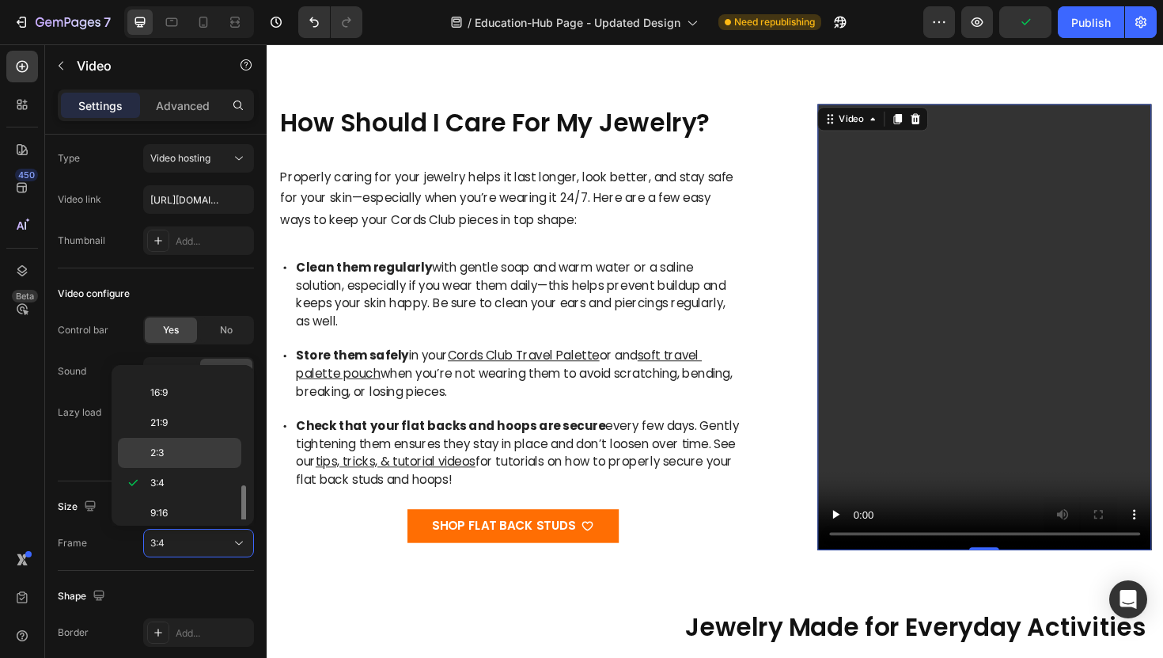
scroll to position [153, 0]
click at [175, 491] on div "Custom" at bounding box center [179, 504] width 123 height 30
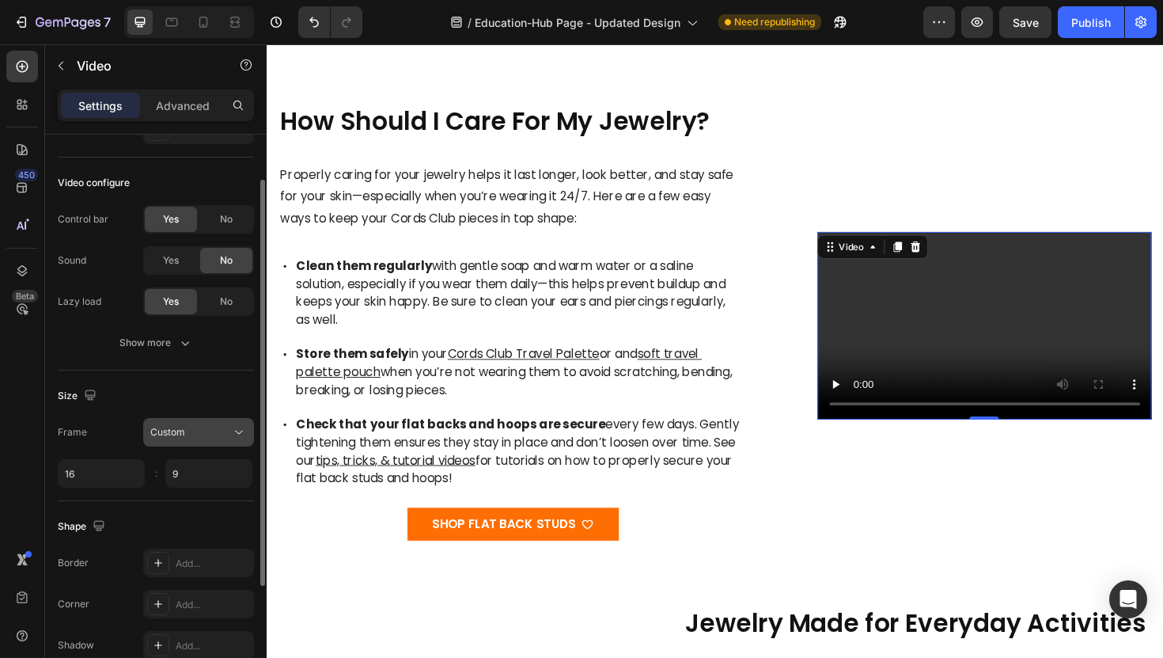
scroll to position [195, 0]
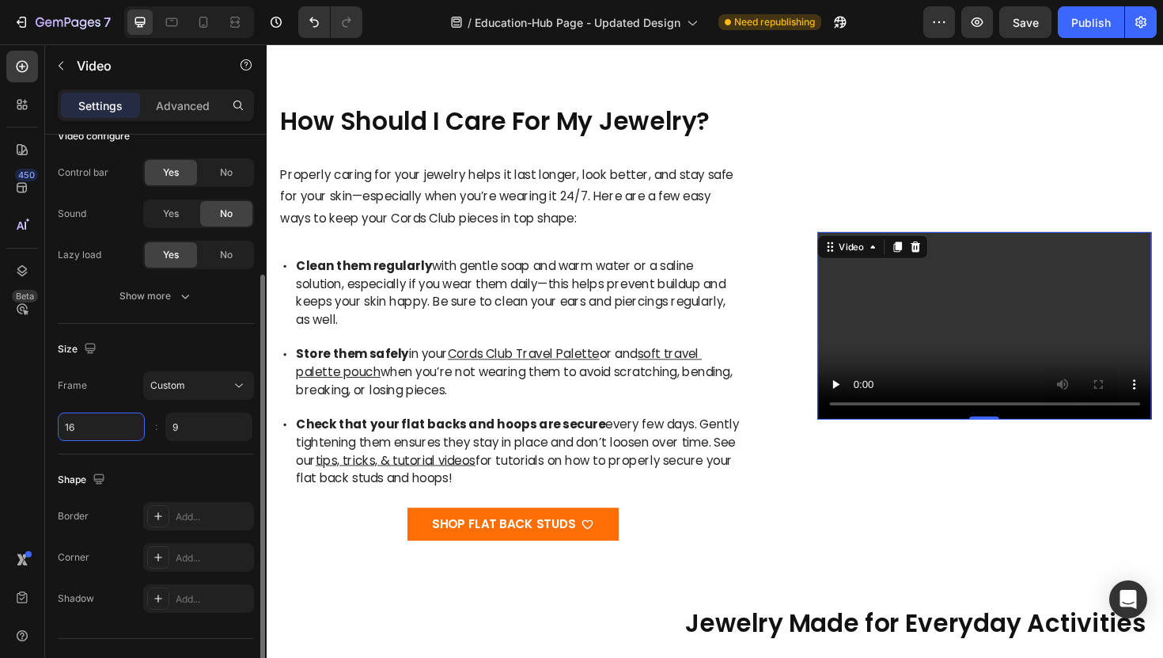
click at [78, 428] on input "16" at bounding box center [101, 426] width 87 height 28
click at [169, 396] on button "Custom" at bounding box center [198, 385] width 111 height 28
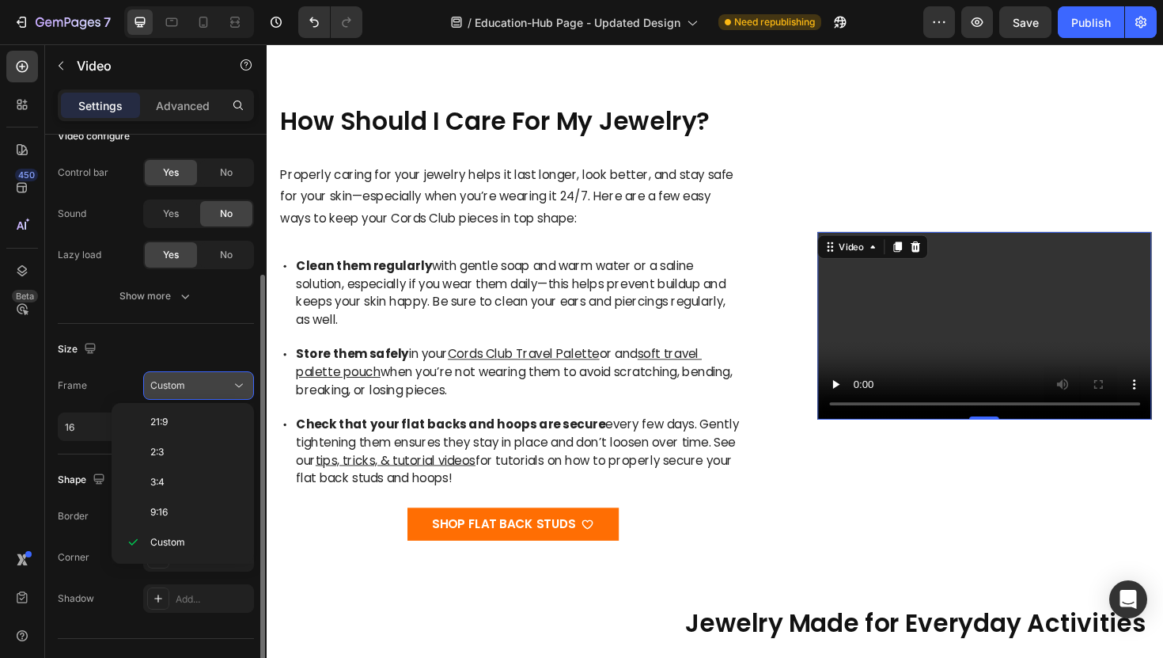
click at [170, 393] on button "Custom" at bounding box center [198, 385] width 111 height 28
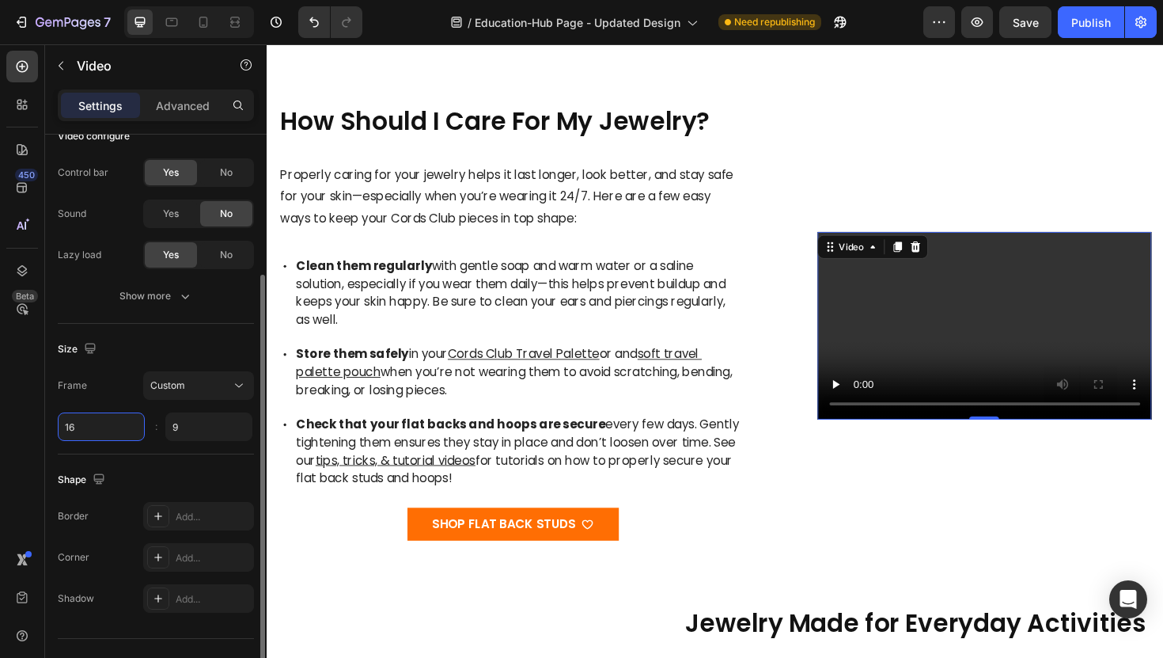
click at [80, 429] on input "16" at bounding box center [101, 426] width 87 height 28
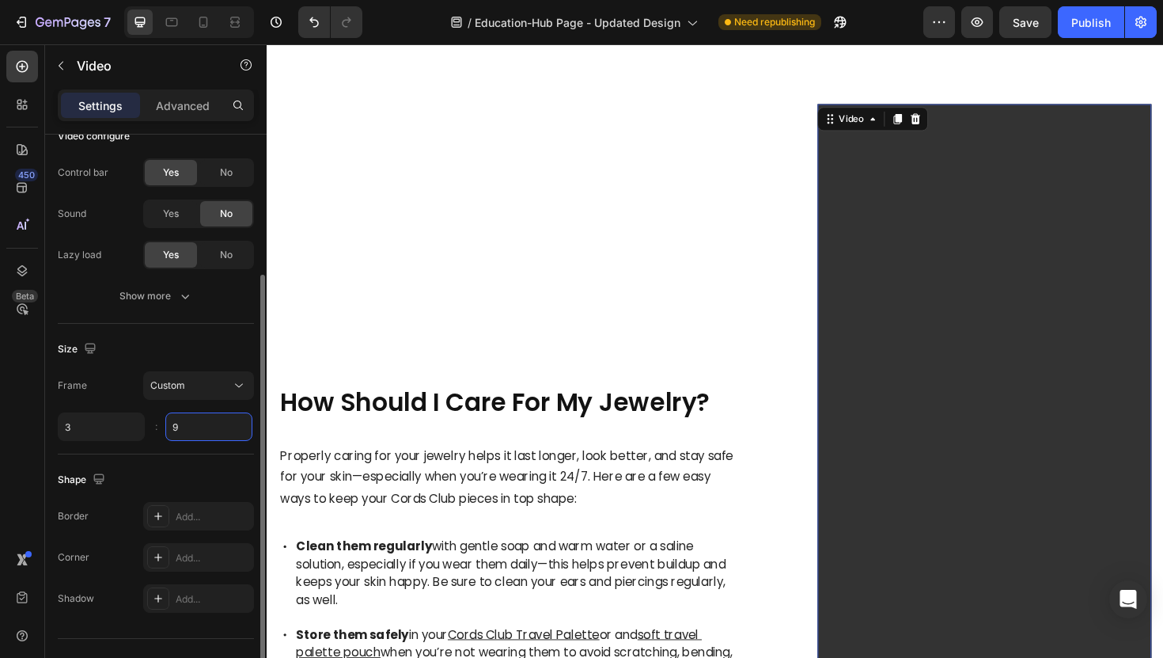
type input "3"
click at [183, 428] on input "9" at bounding box center [208, 426] width 87 height 28
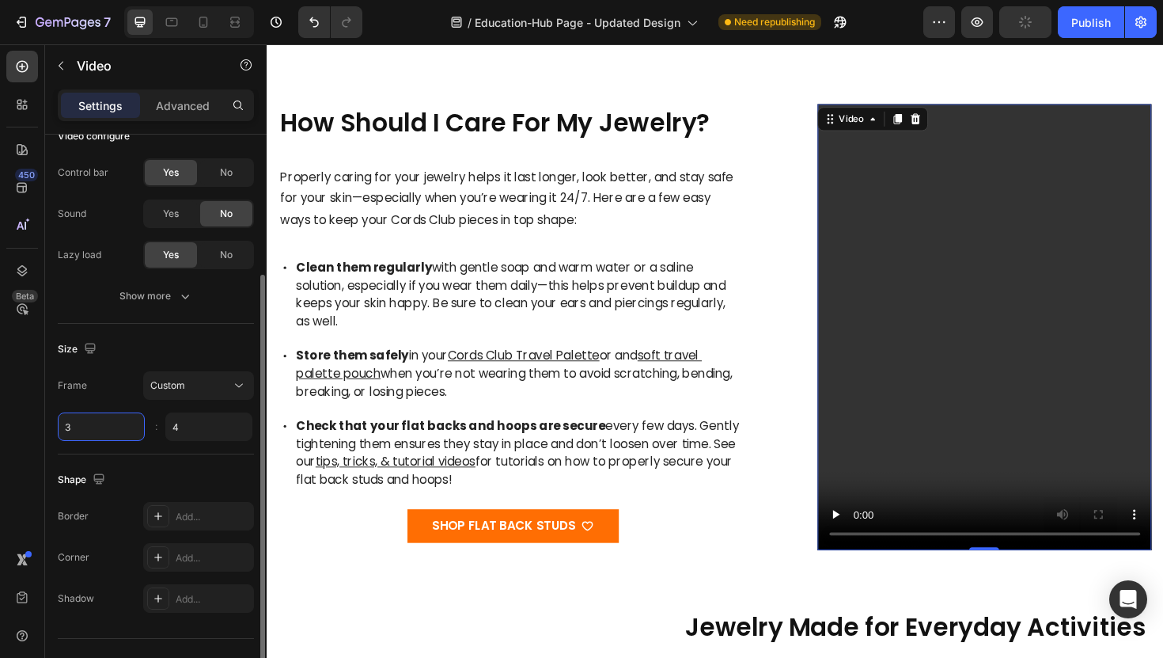
type input "4"
click at [89, 425] on input "3" at bounding box center [101, 426] width 87 height 28
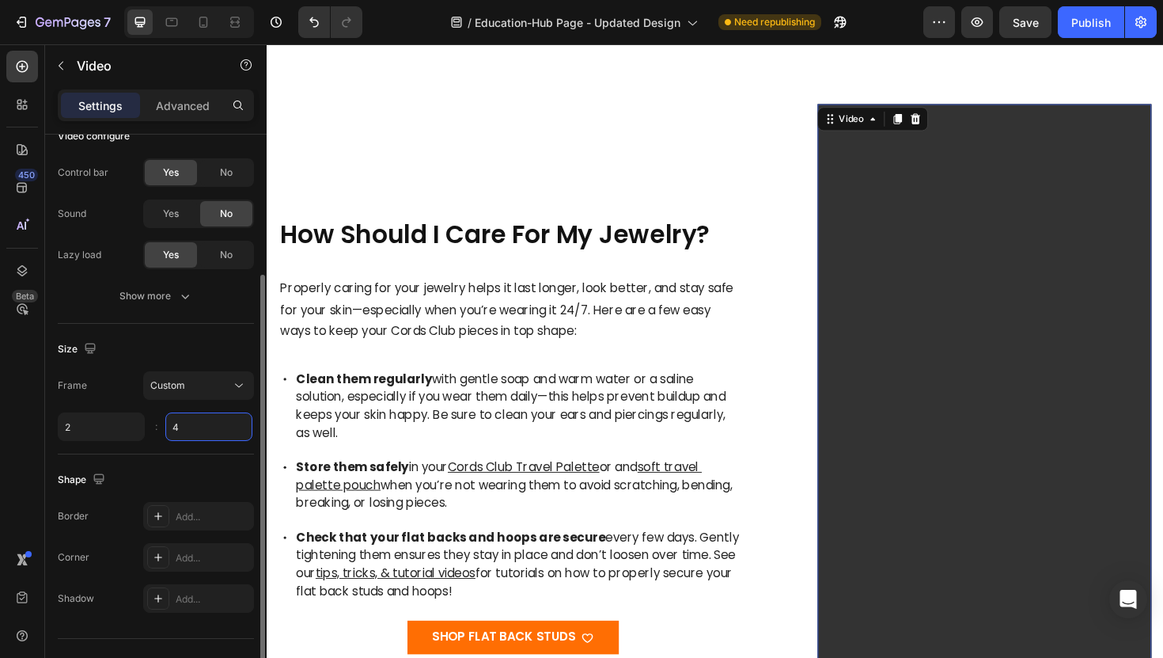
type input "2"
click at [181, 430] on input "4" at bounding box center [208, 426] width 87 height 28
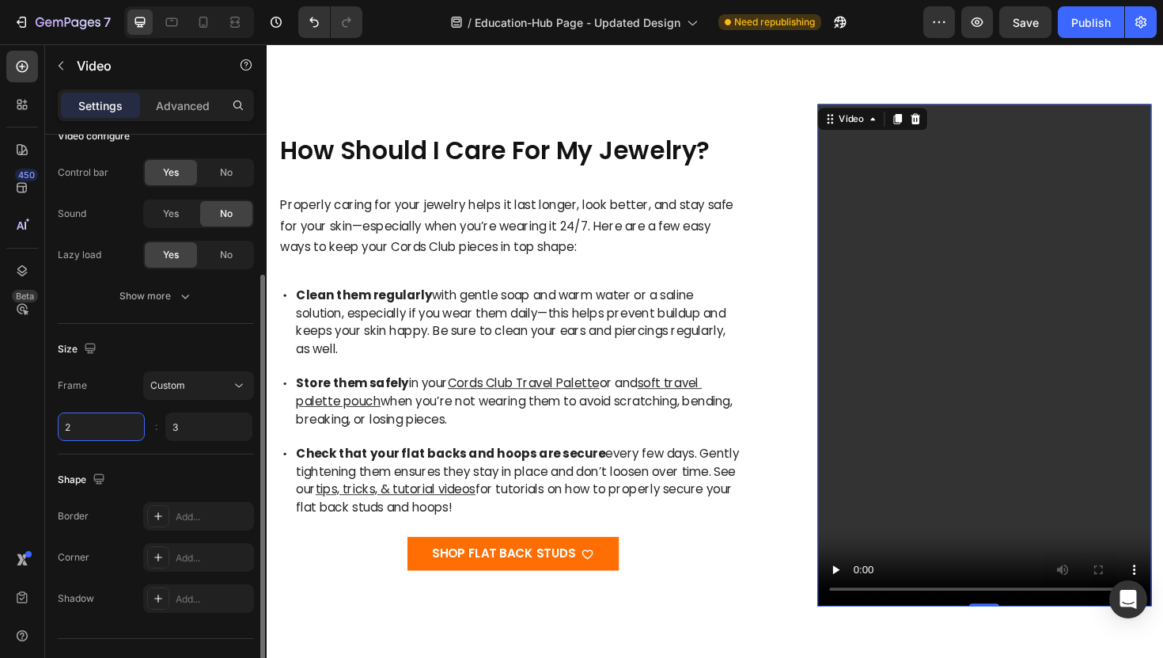
type input "3"
click at [96, 427] on input "2" at bounding box center [101, 426] width 87 height 28
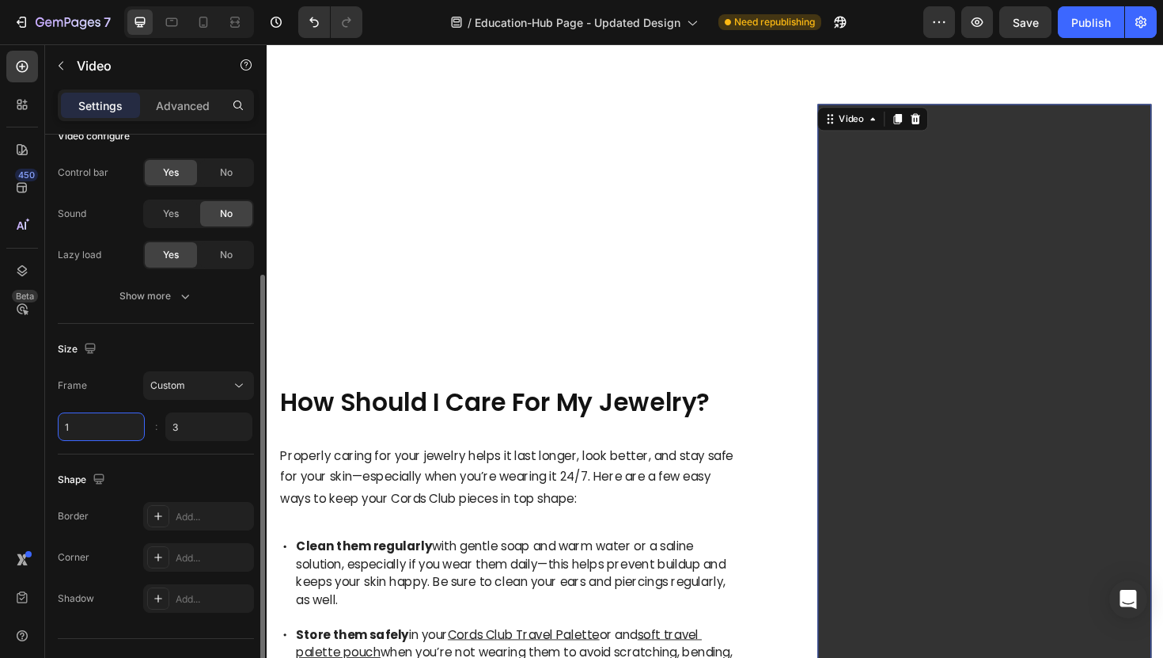
type input "2"
type input "4"
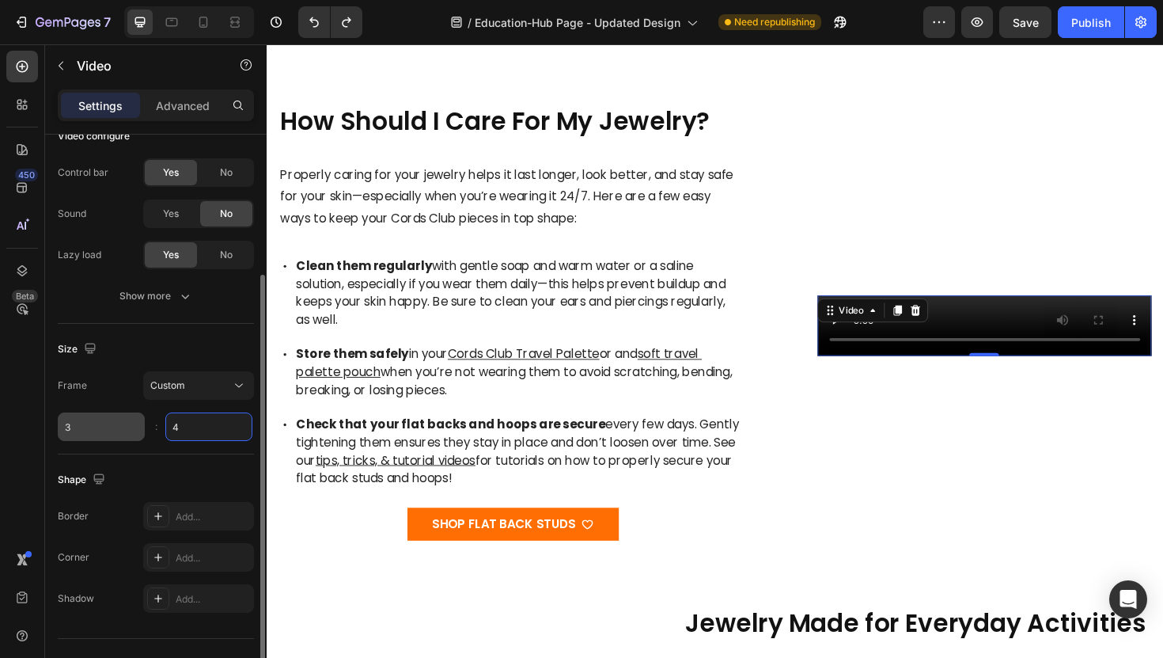
type input "3"
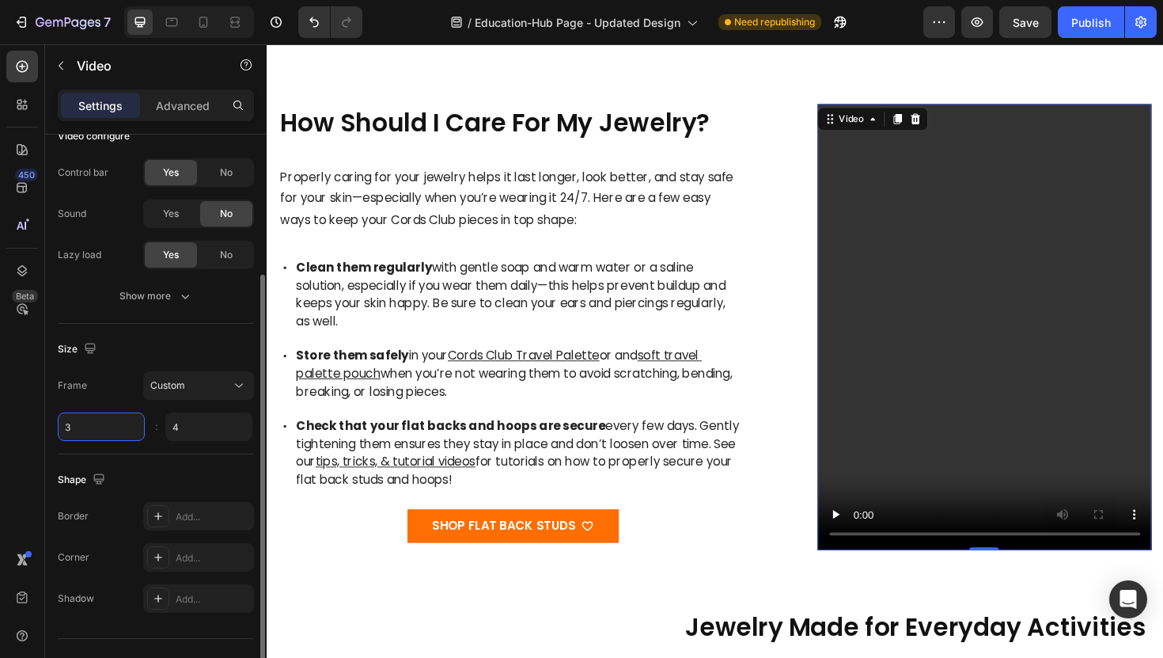
type input "4"
click at [79, 423] on input "3" at bounding box center [101, 426] width 87 height 28
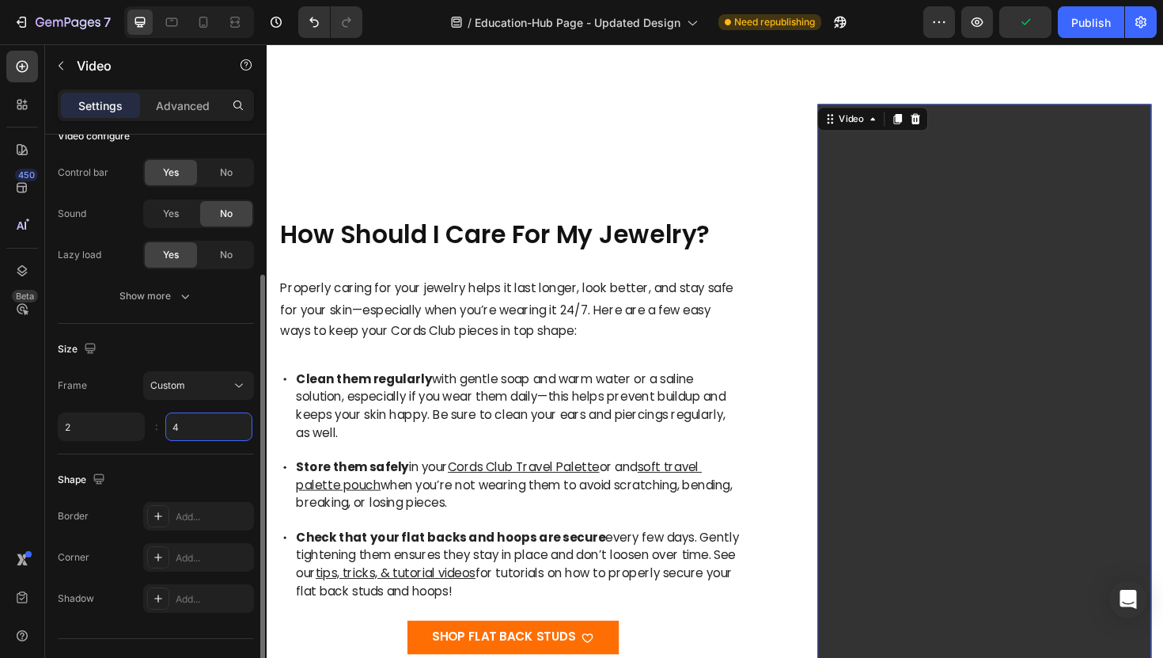
type input "2"
click at [181, 423] on input "4" at bounding box center [208, 426] width 87 height 28
type input "2"
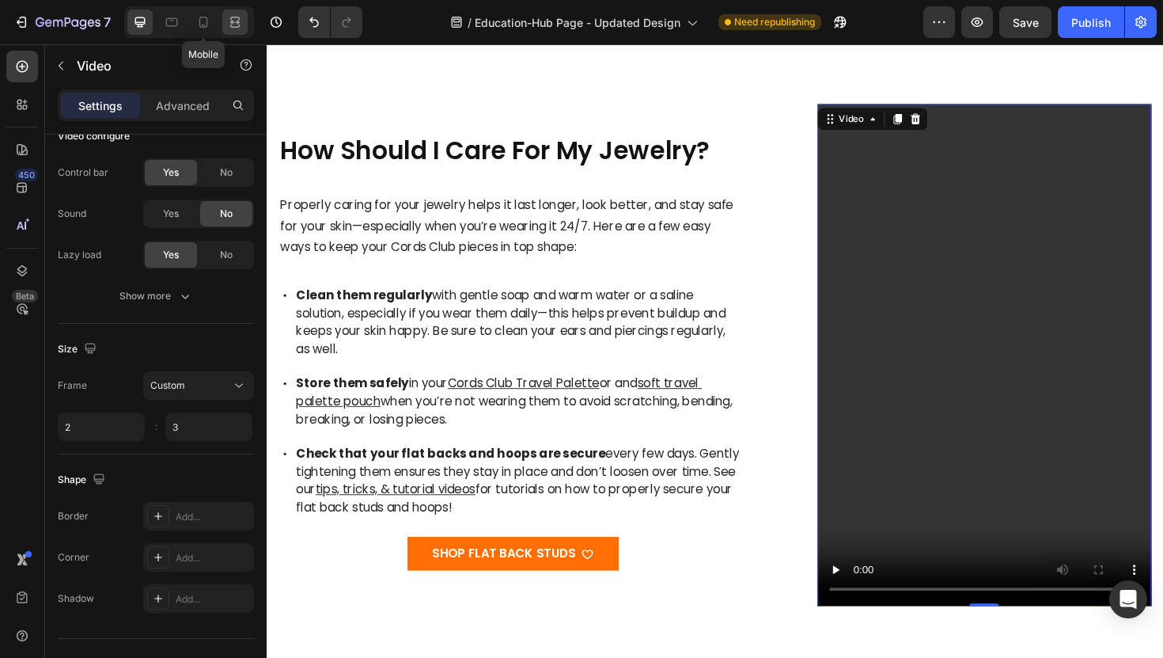
type input "3"
click at [227, 17] on icon at bounding box center [235, 22] width 16 height 16
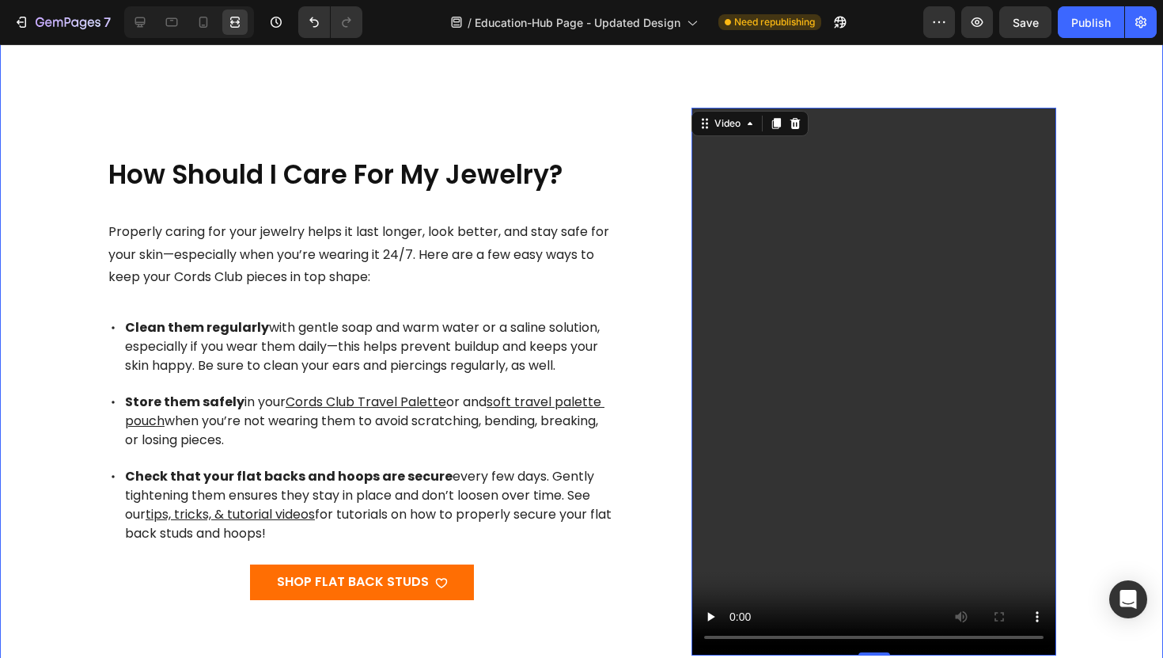
click at [58, 283] on div "How Should I Care For My Jewelry? Heading Properly caring for your jewelry help…" at bounding box center [582, 650] width 1138 height 1085
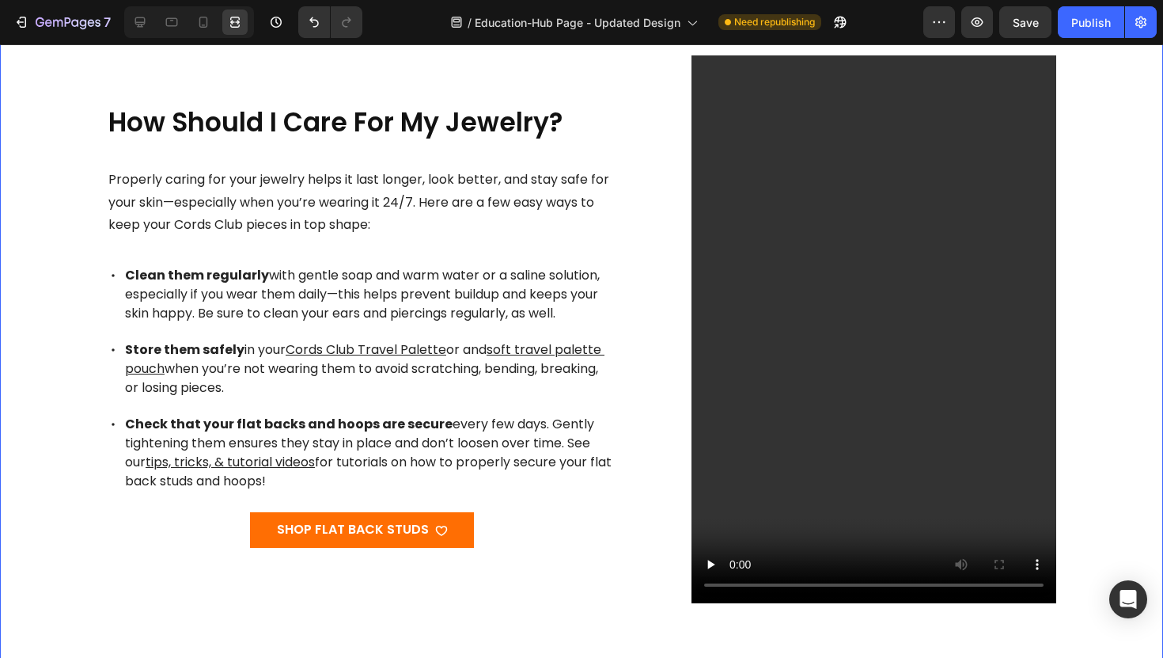
scroll to position [321, 0]
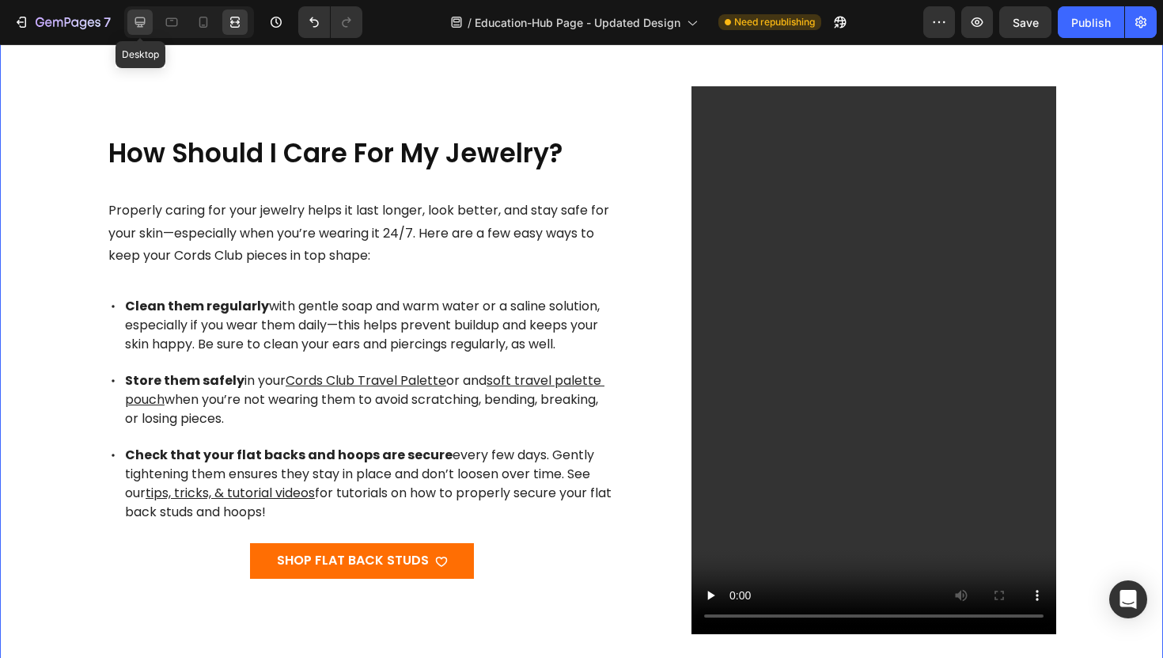
click at [143, 13] on div at bounding box center [139, 21] width 25 height 25
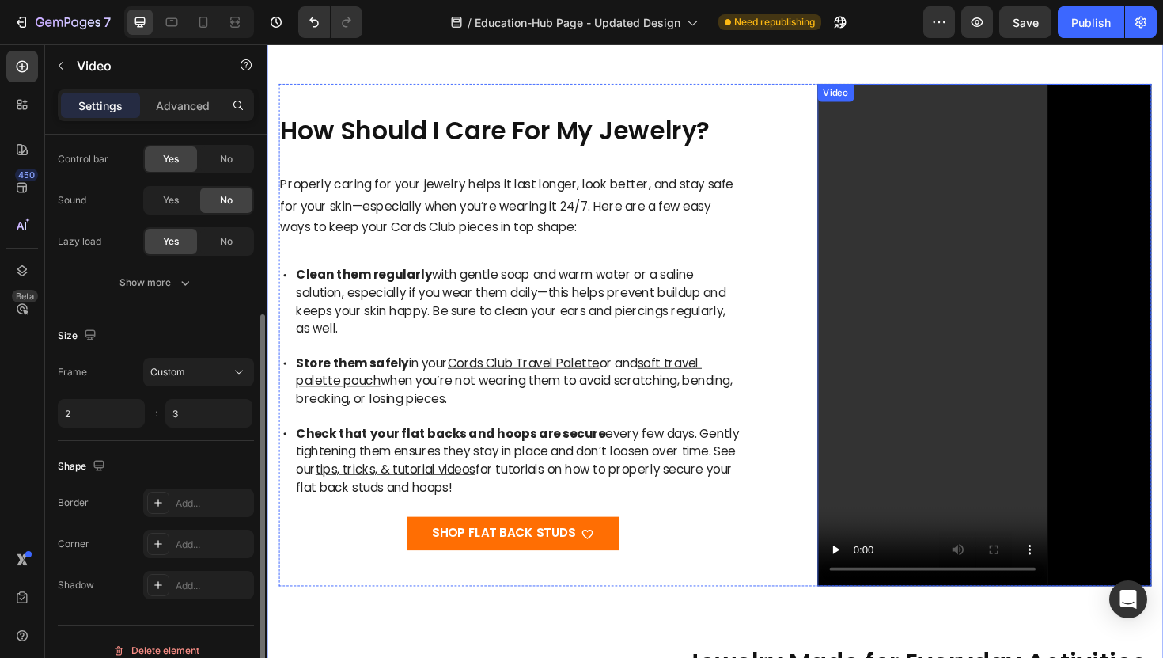
click at [969, 267] on video at bounding box center [1027, 351] width 355 height 531
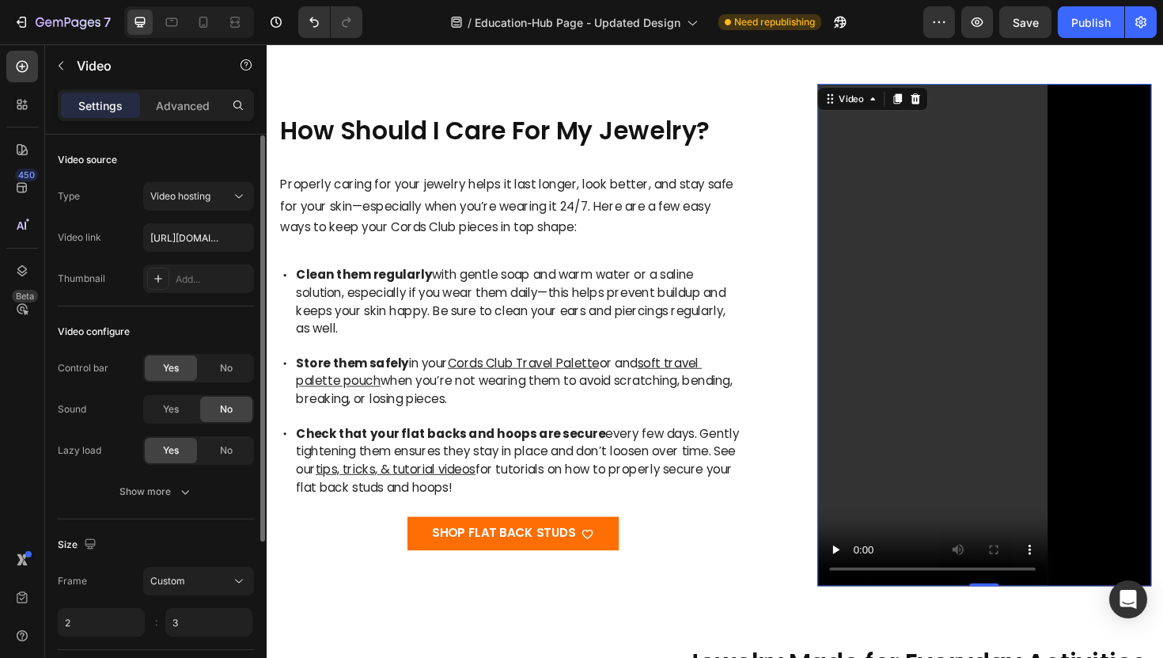
scroll to position [226, 0]
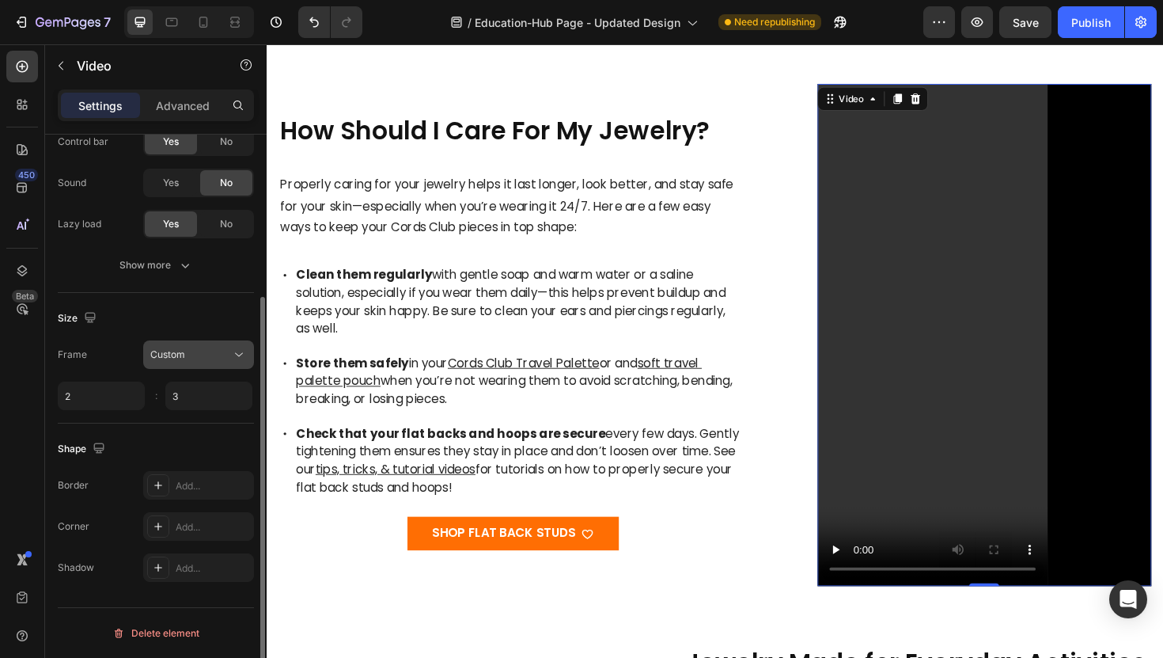
click at [166, 356] on span "Custom" at bounding box center [167, 354] width 35 height 12
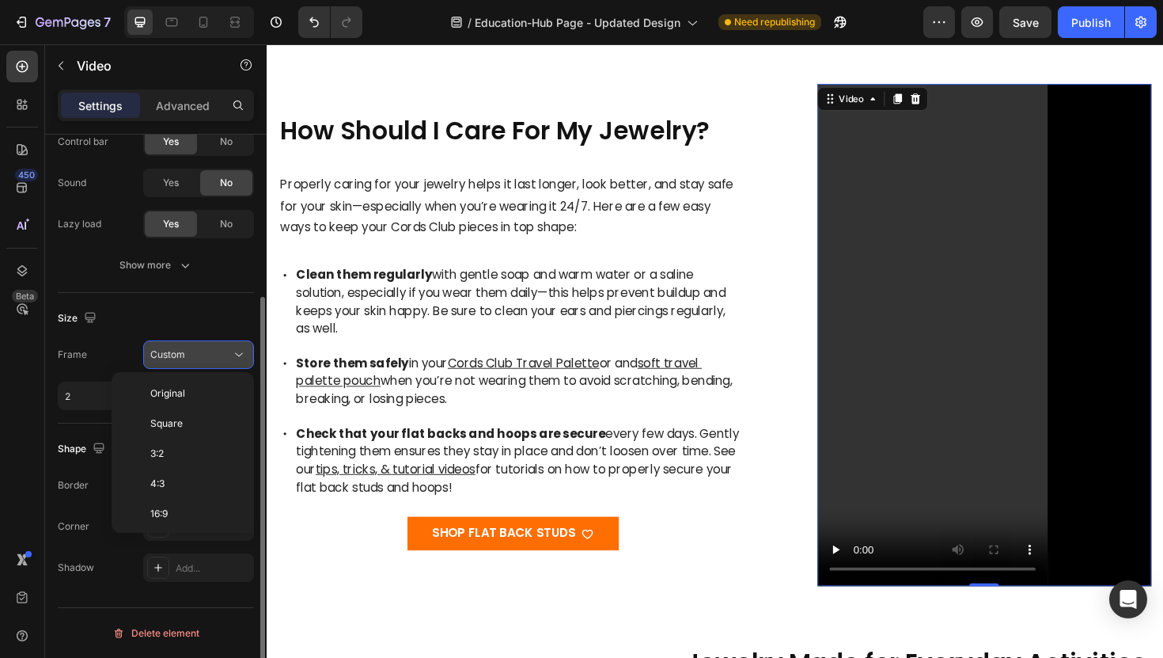
scroll to position [153, 0]
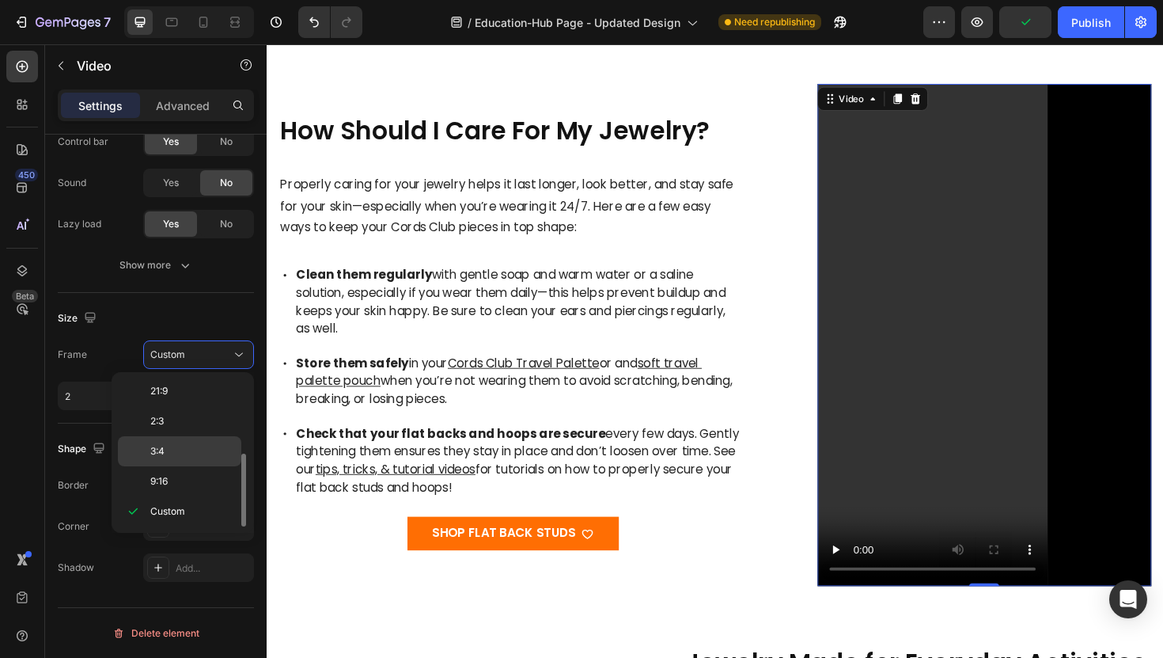
click at [157, 455] on span "3:4" at bounding box center [157, 451] width 14 height 14
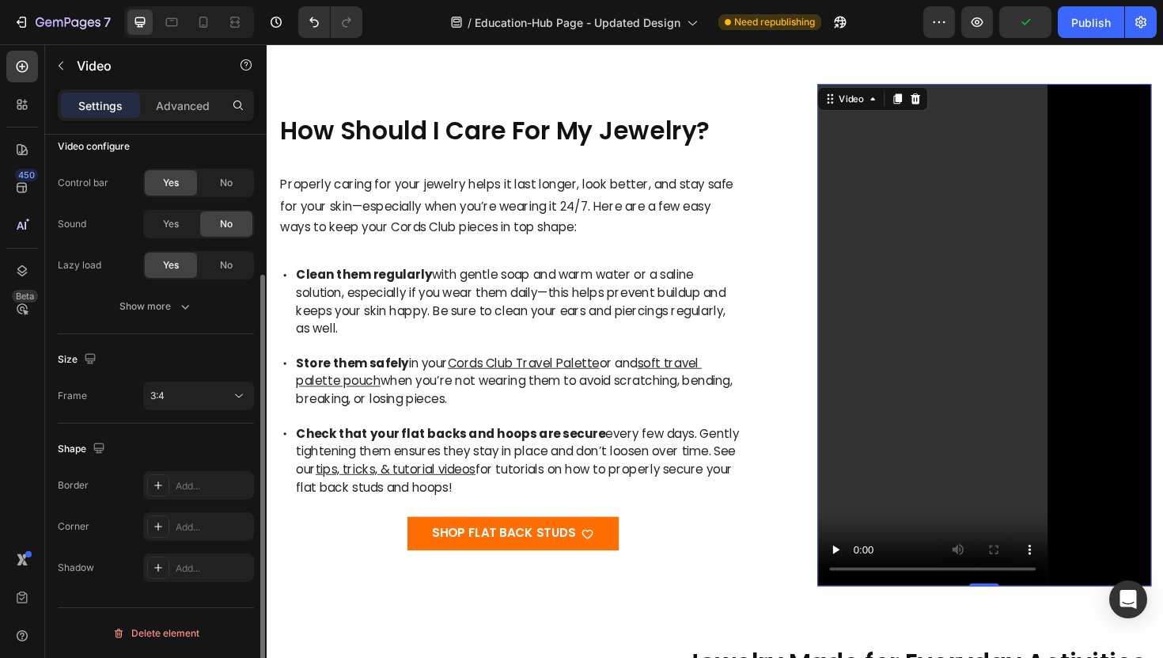
scroll to position [185, 0]
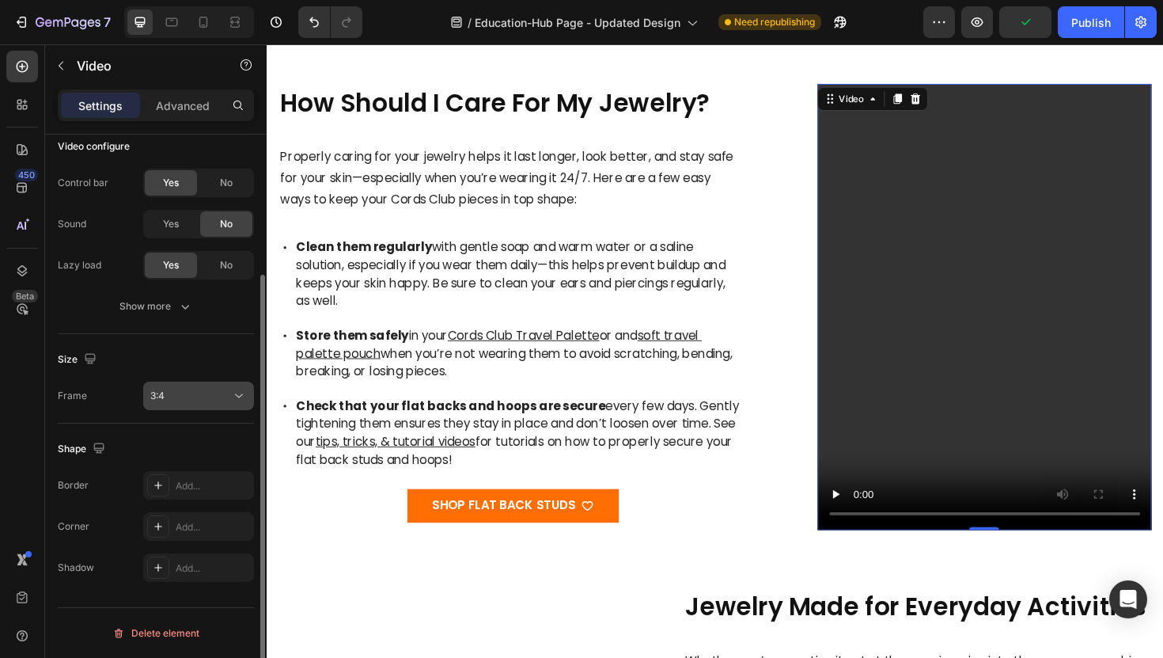
click at [183, 403] on div "3:4" at bounding box center [198, 396] width 97 height 16
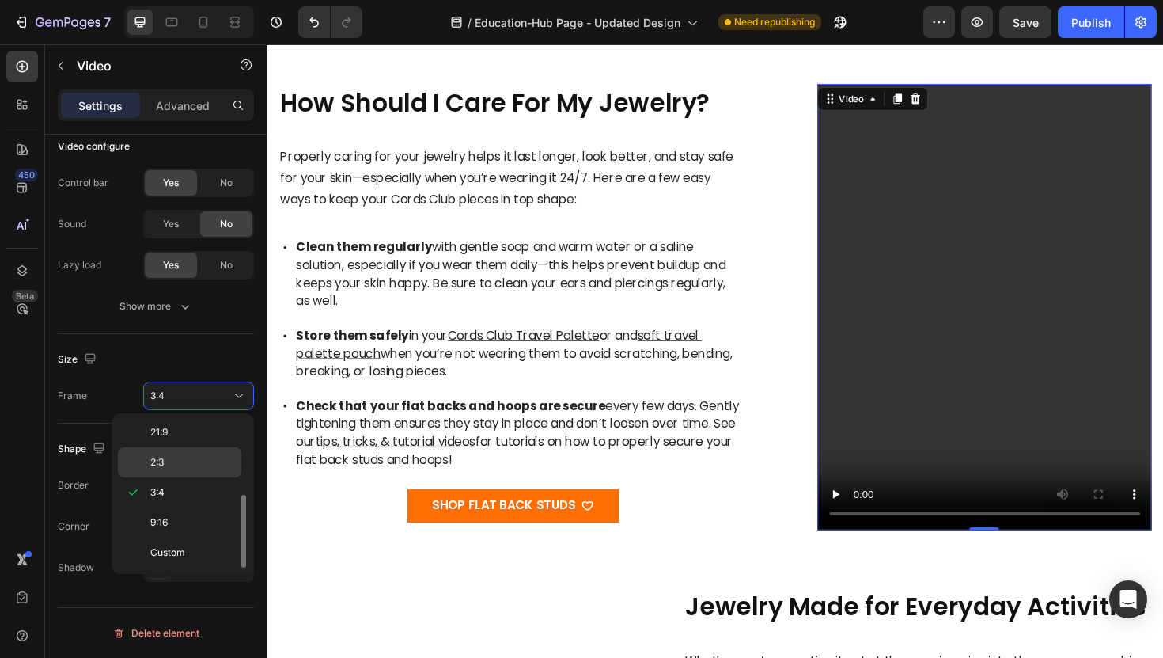
click at [181, 464] on p "2:3" at bounding box center [192, 462] width 84 height 14
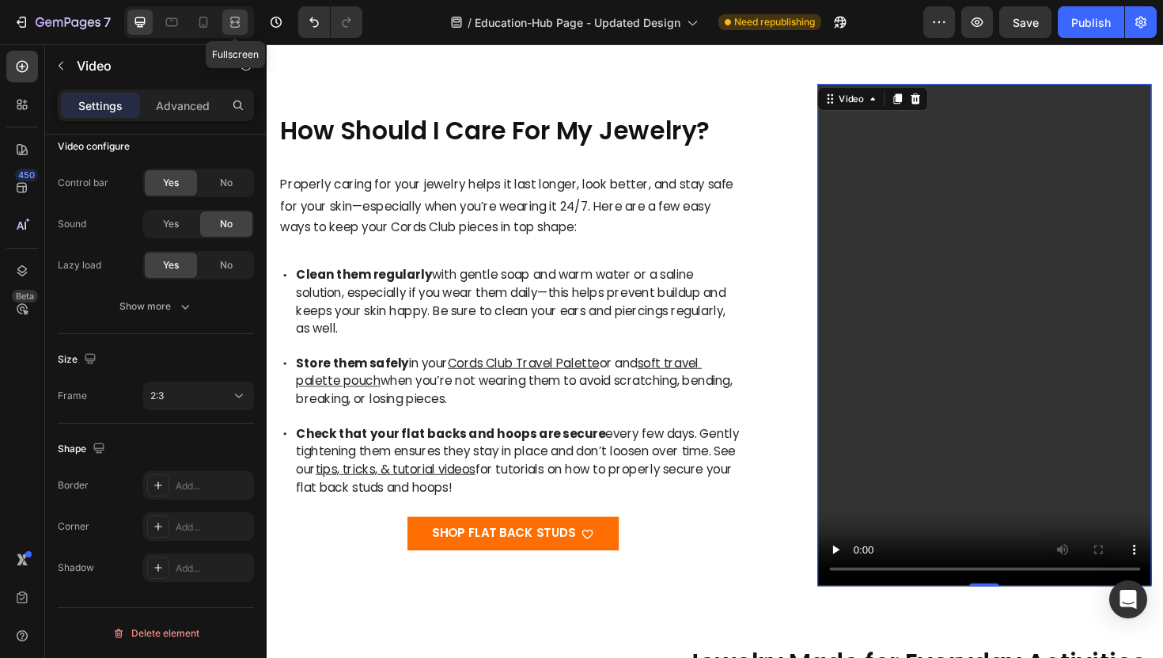
click at [229, 20] on icon at bounding box center [235, 22] width 16 height 16
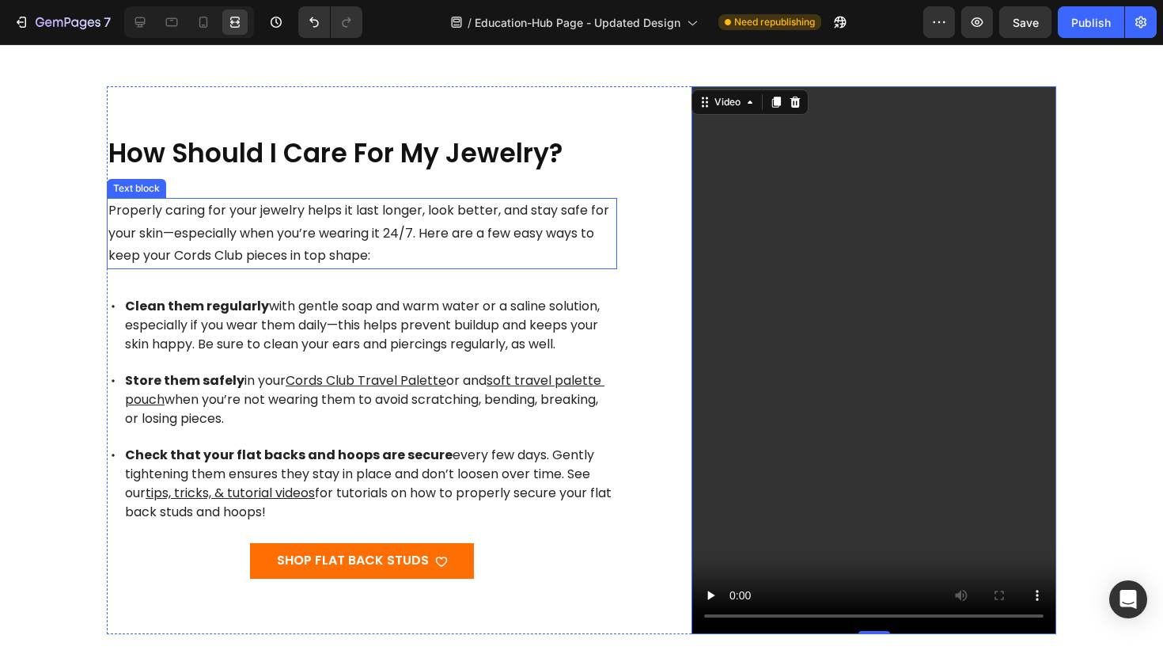
scroll to position [301, 0]
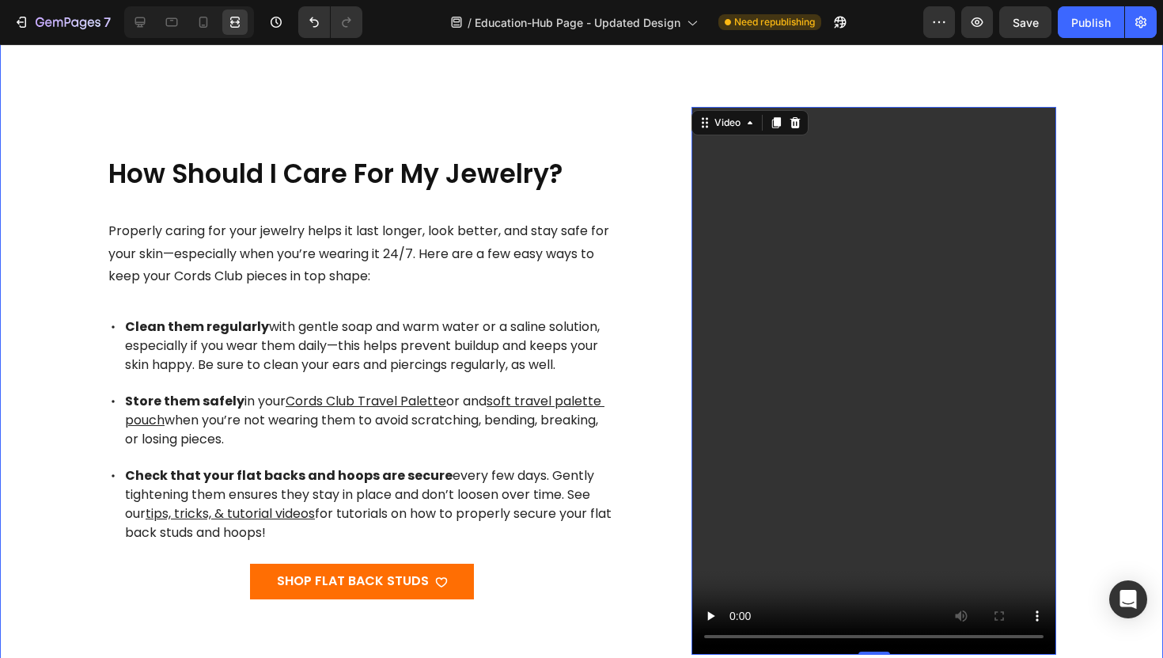
click at [47, 251] on div "How Should I Care For My Jewelry? Heading Properly caring for your jewelry help…" at bounding box center [582, 649] width 1138 height 1085
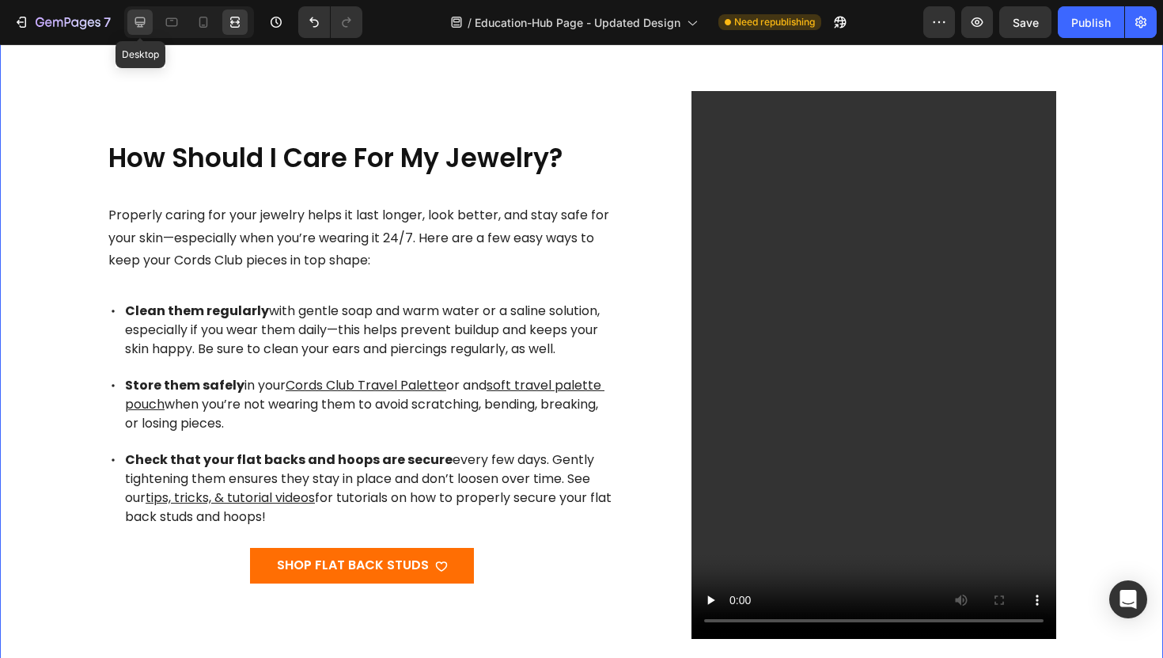
click at [140, 19] on icon at bounding box center [140, 22] width 16 height 16
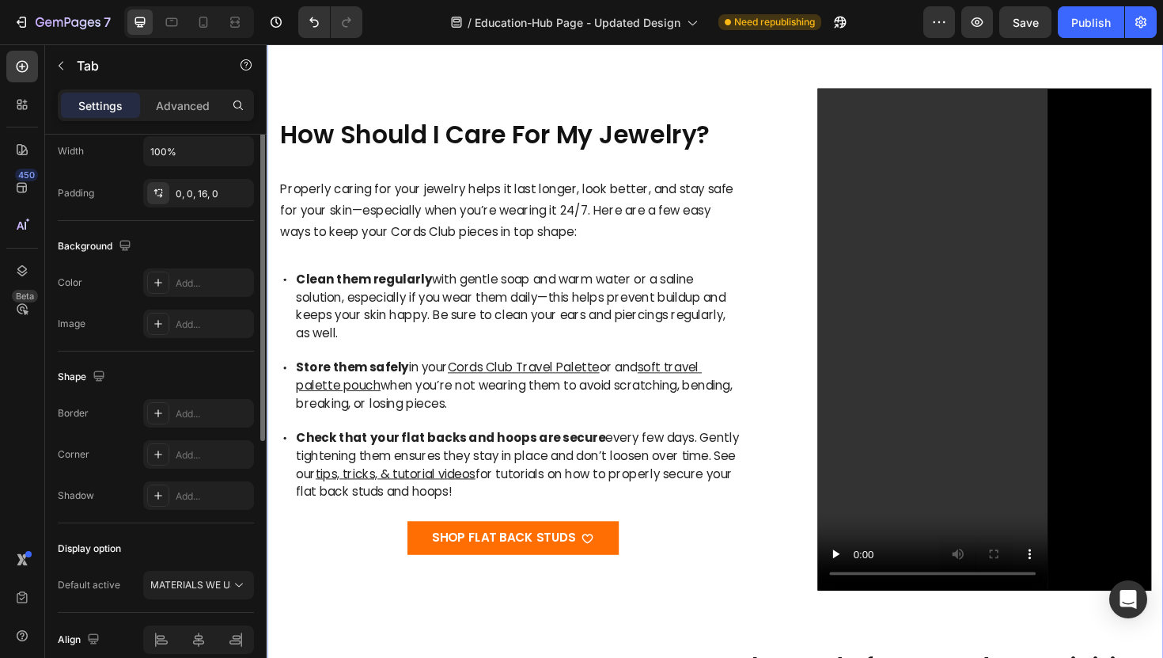
scroll to position [444, 0]
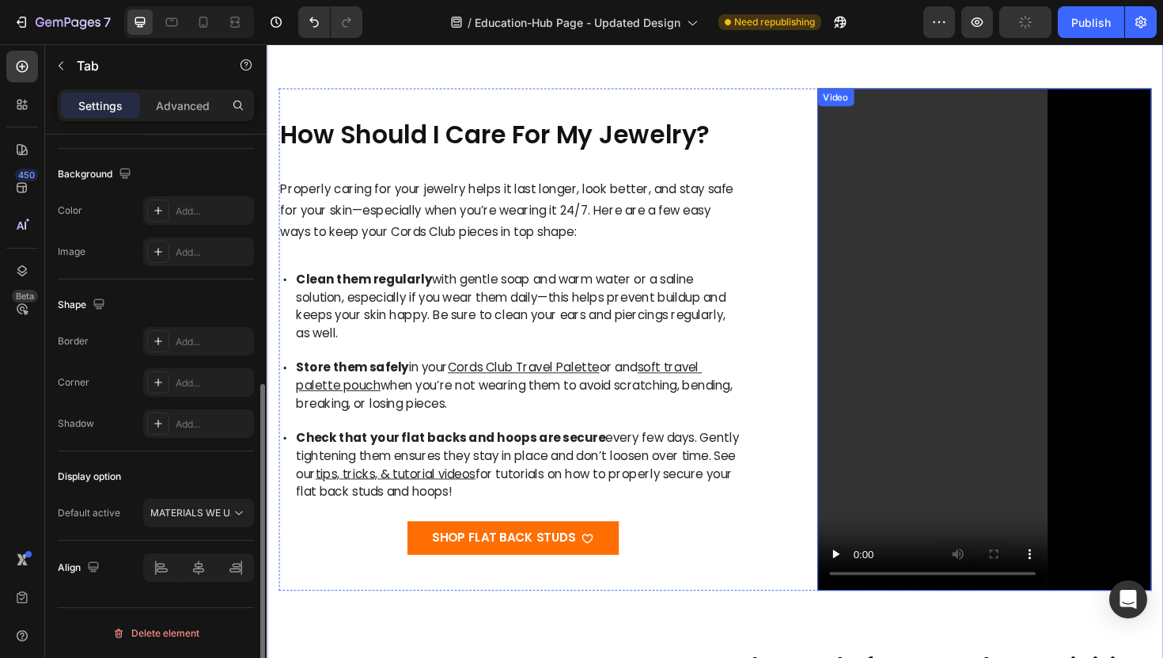
click at [959, 351] on video at bounding box center [1027, 356] width 355 height 531
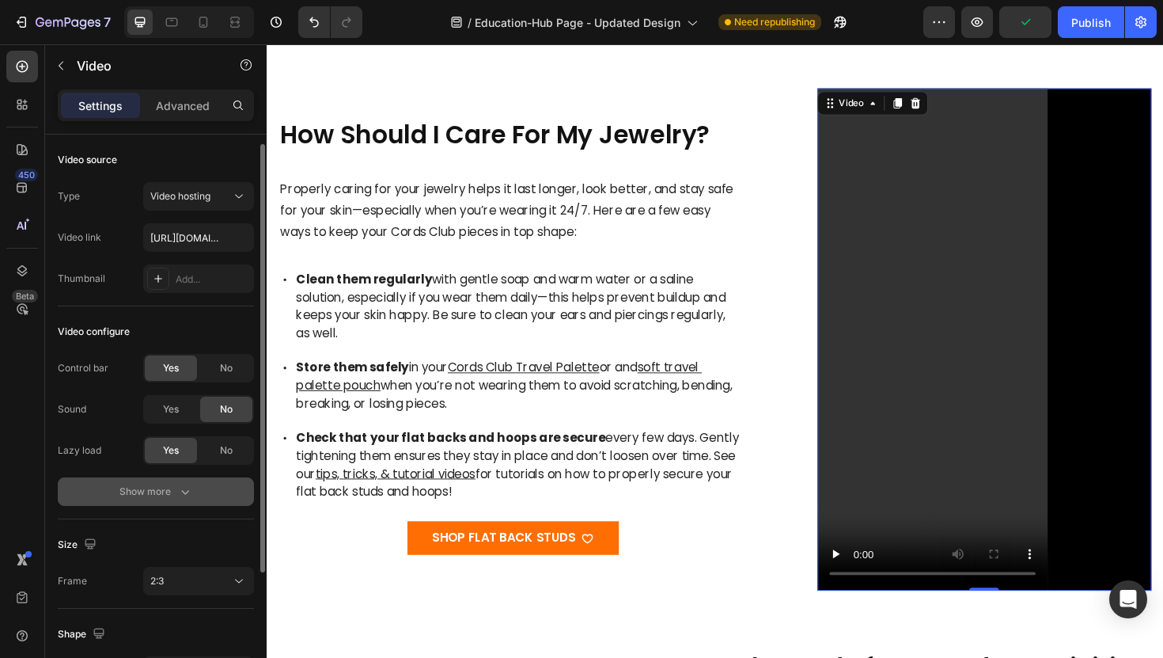
scroll to position [185, 0]
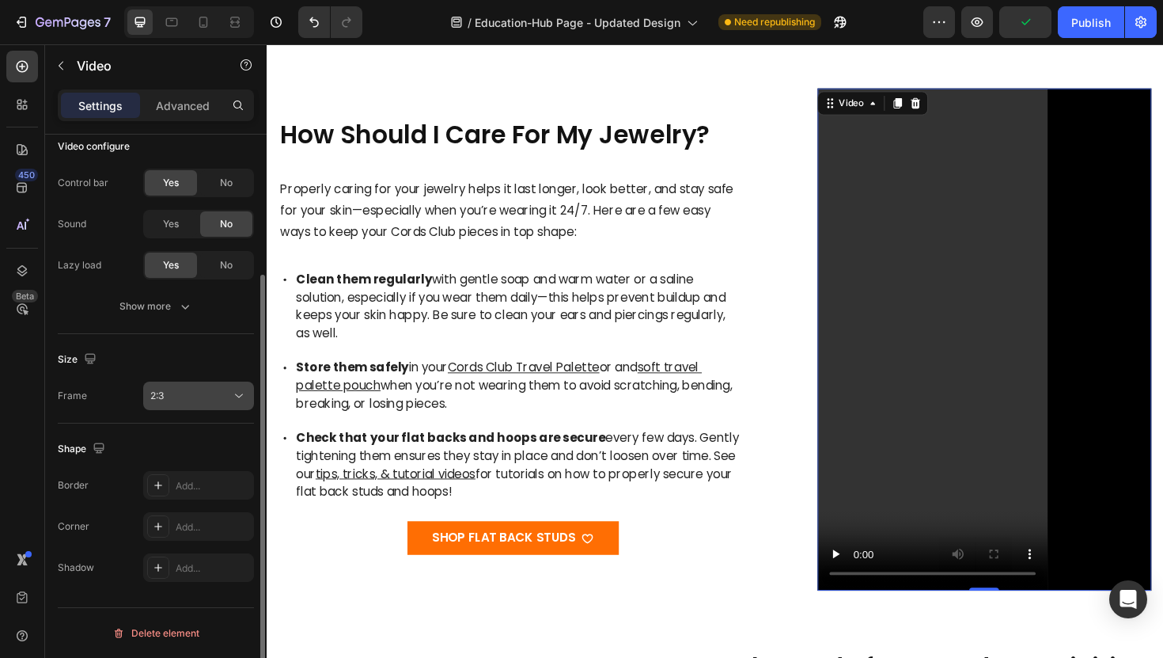
click at [181, 404] on button "2:3" at bounding box center [198, 395] width 111 height 28
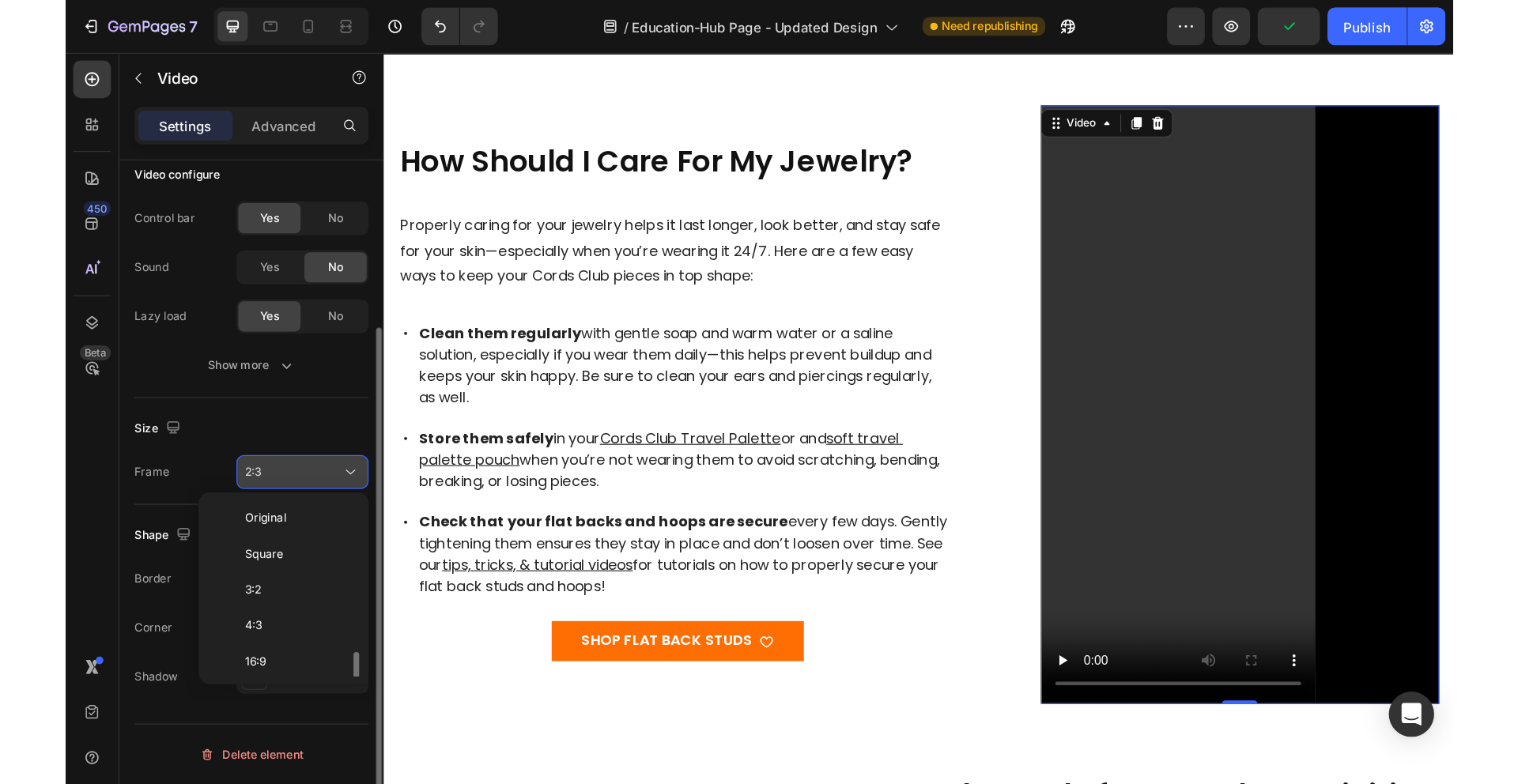
scroll to position [85, 0]
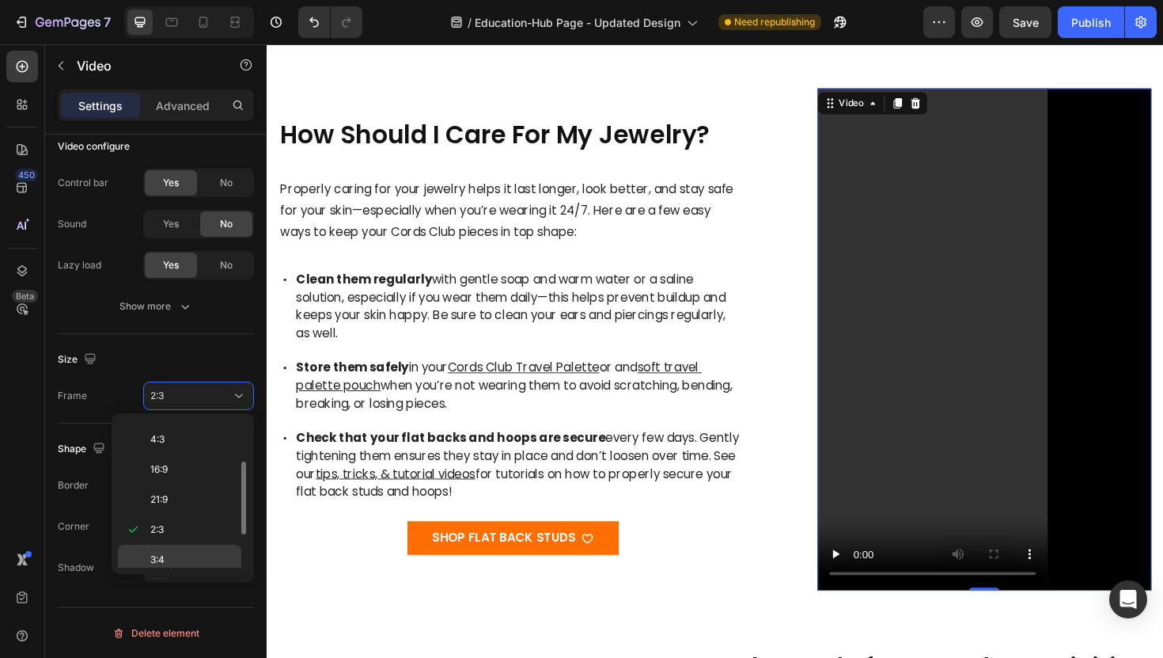
click at [175, 554] on p "3:4" at bounding box center [192, 559] width 84 height 14
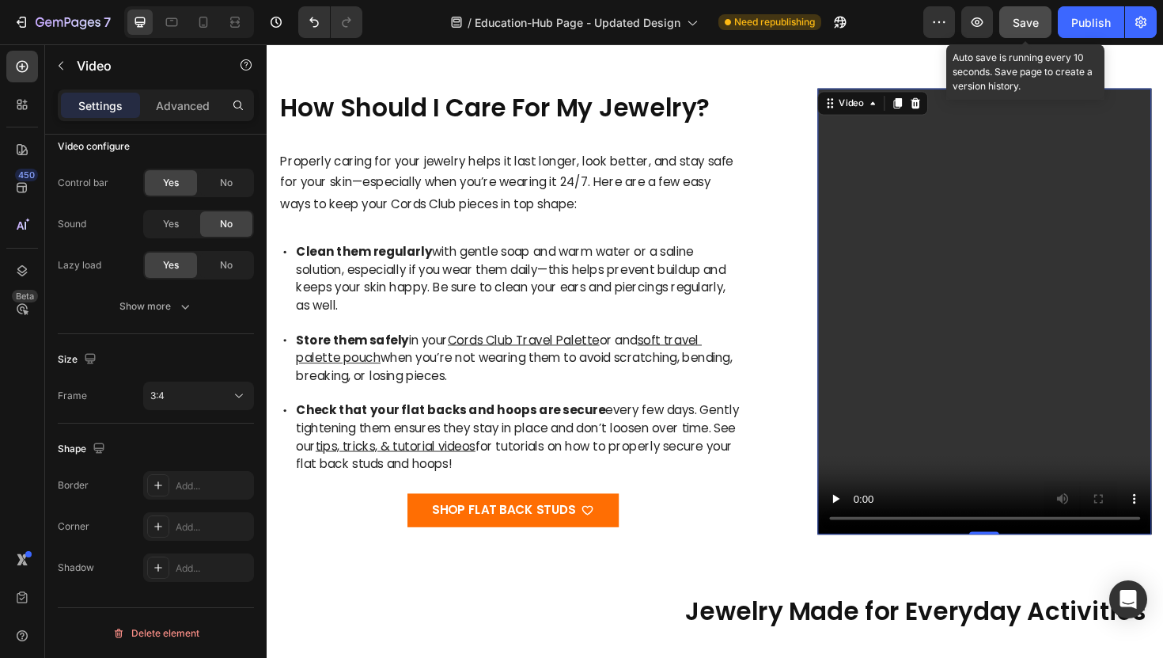
click at [1025, 29] on div "Save" at bounding box center [1026, 22] width 26 height 17
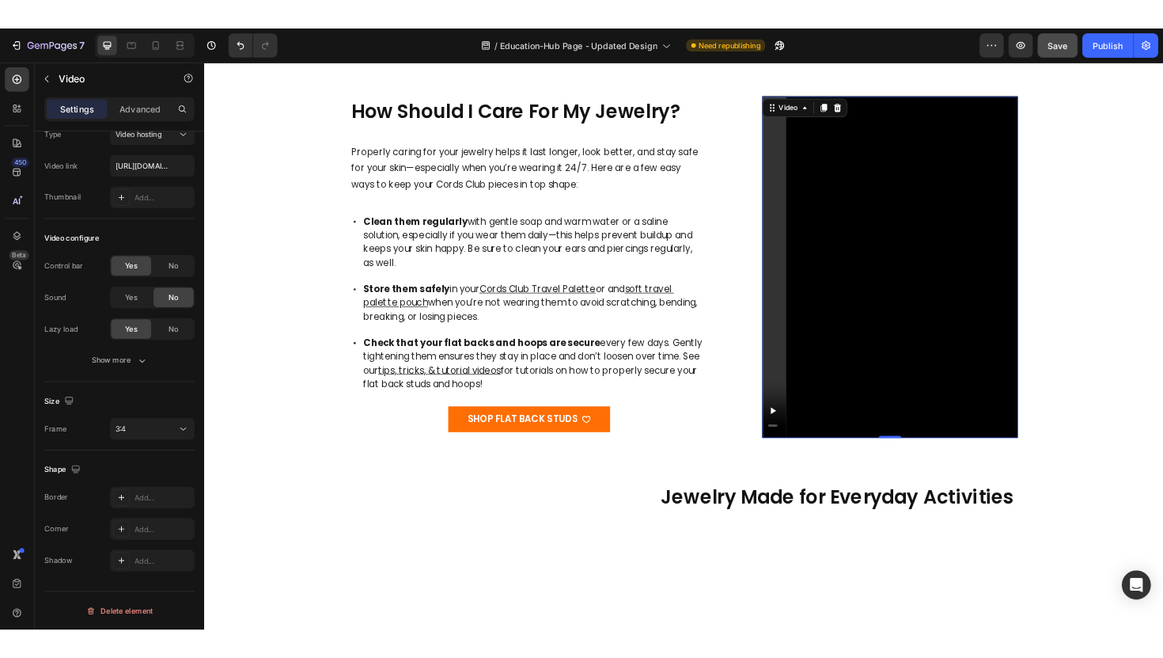
scroll to position [58, 0]
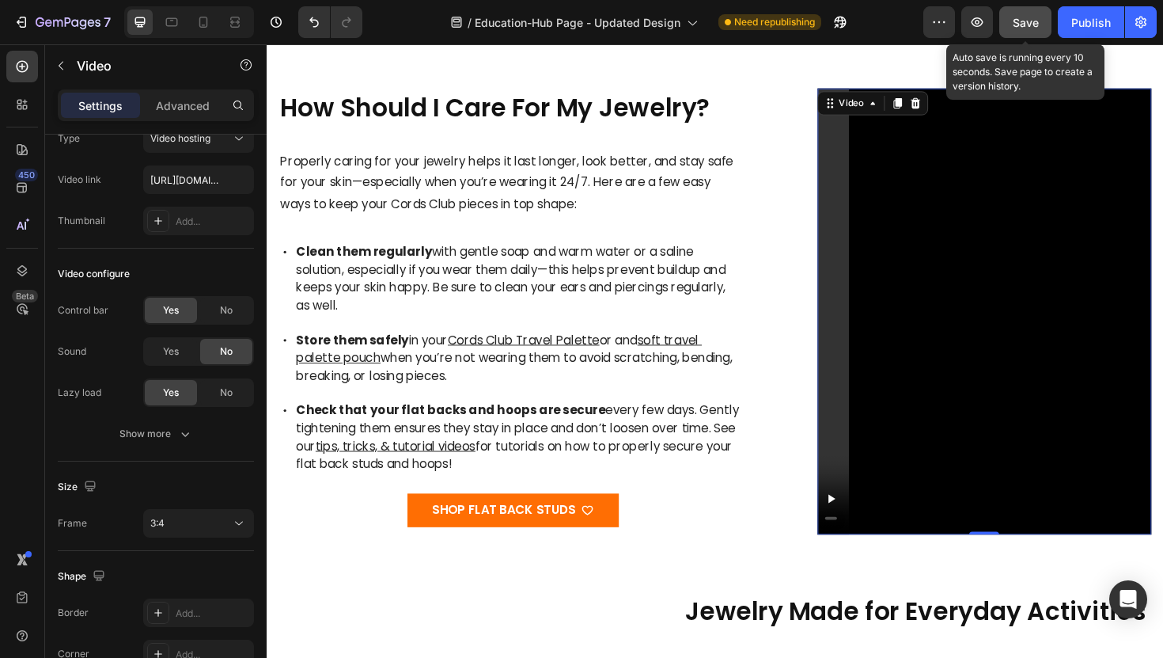
click at [1033, 25] on span "Save" at bounding box center [1026, 22] width 26 height 13
